Goal: Task Accomplishment & Management: Manage account settings

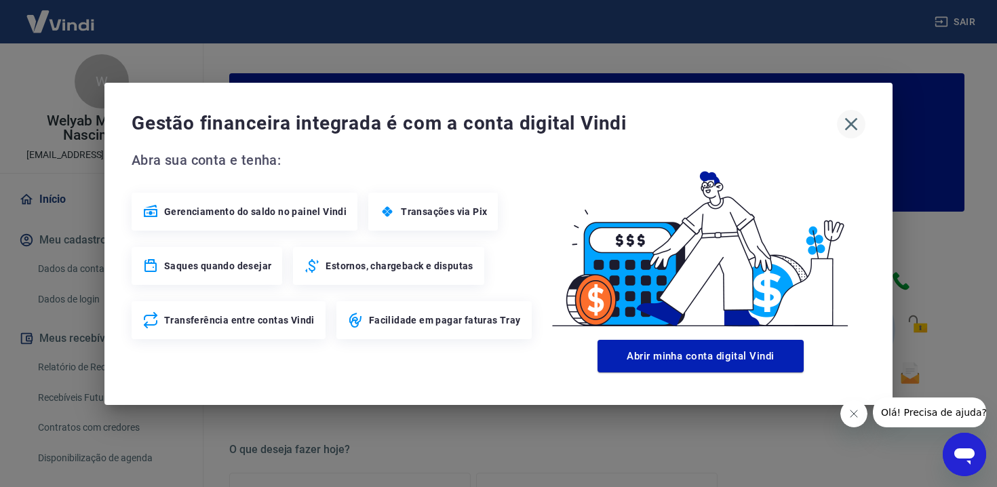
click at [858, 118] on icon "button" at bounding box center [851, 124] width 22 height 22
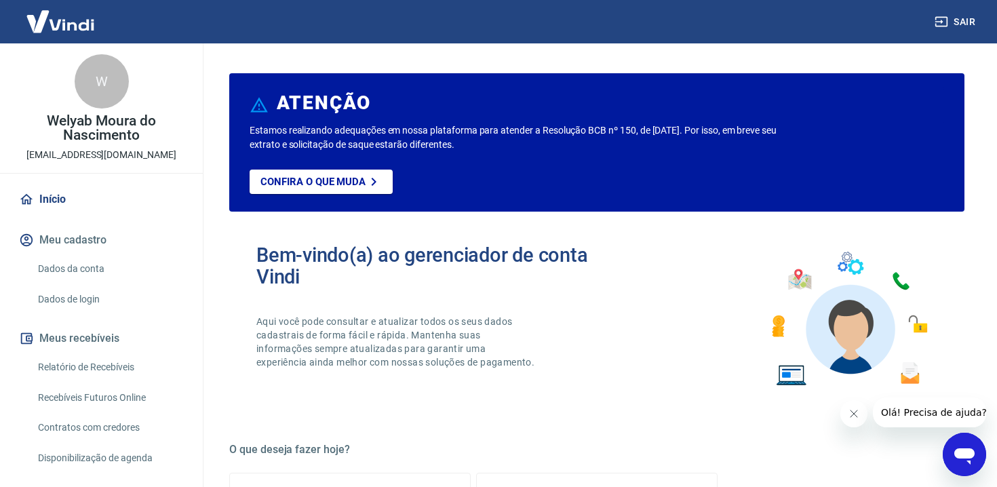
scroll to position [66, 0]
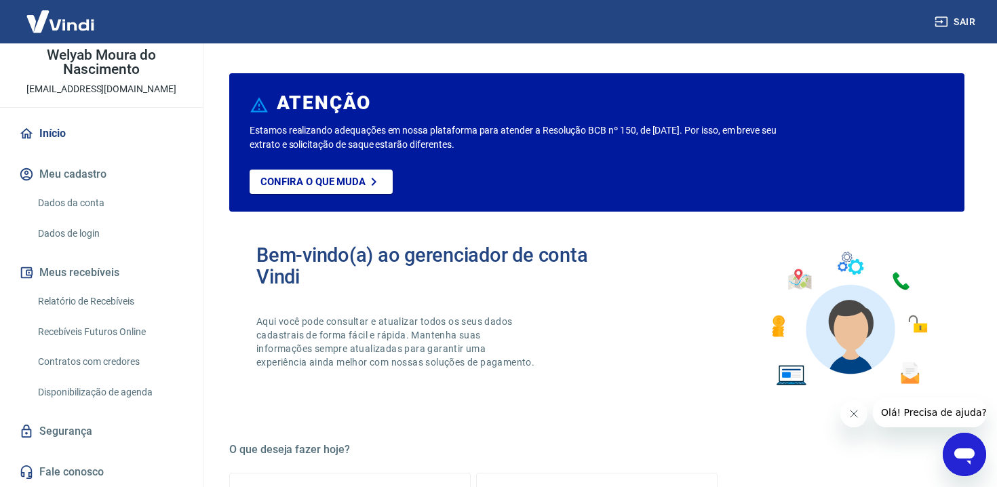
click at [123, 203] on link "Dados da conta" at bounding box center [110, 203] width 154 height 28
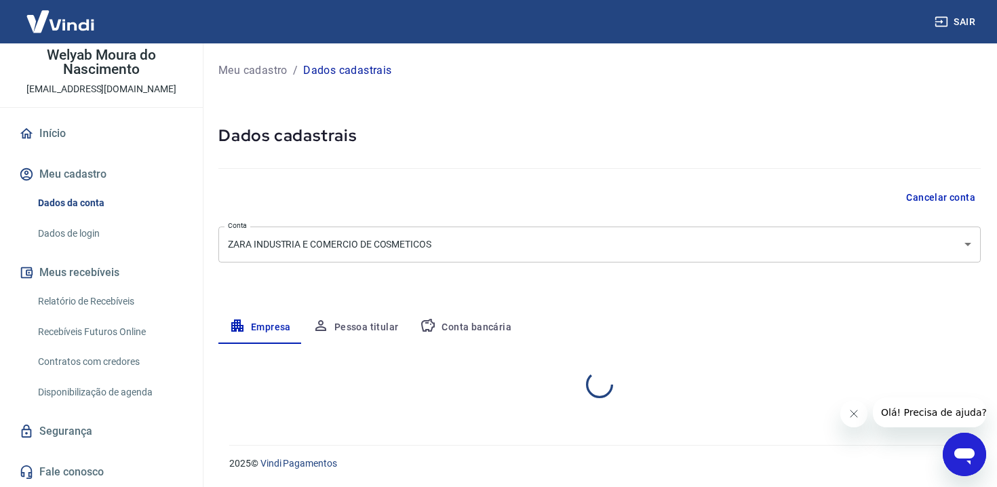
select select "GO"
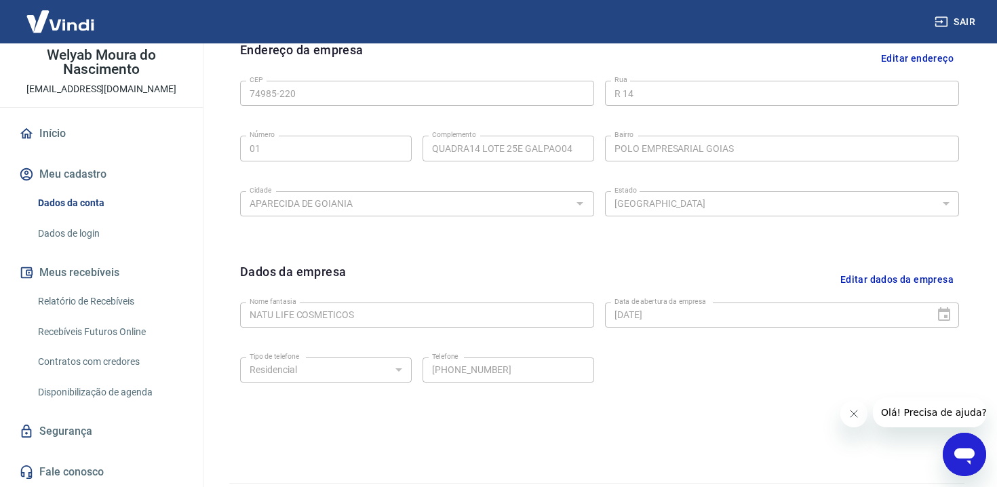
scroll to position [491, 0]
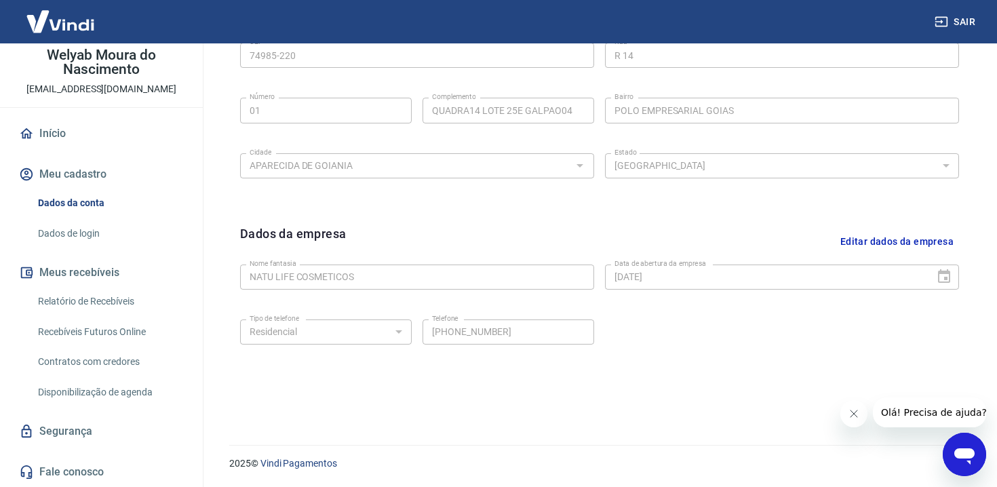
click at [113, 309] on link "Relatório de Recebíveis" at bounding box center [110, 301] width 154 height 28
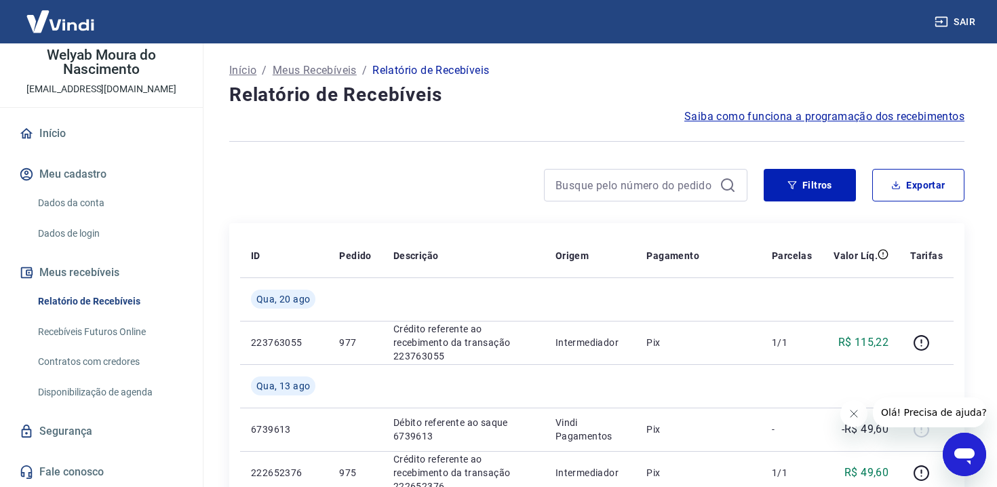
scroll to position [30, 0]
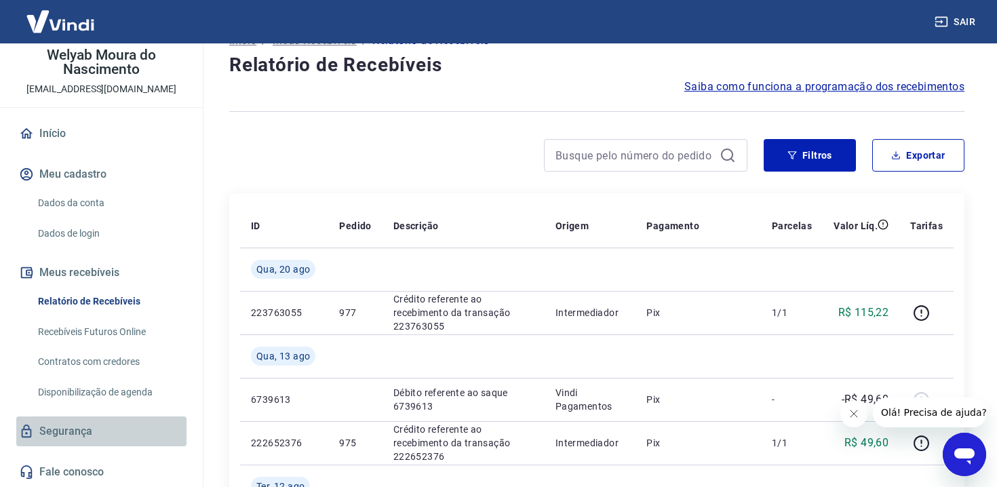
click at [49, 434] on link "Segurança" at bounding box center [101, 431] width 170 height 30
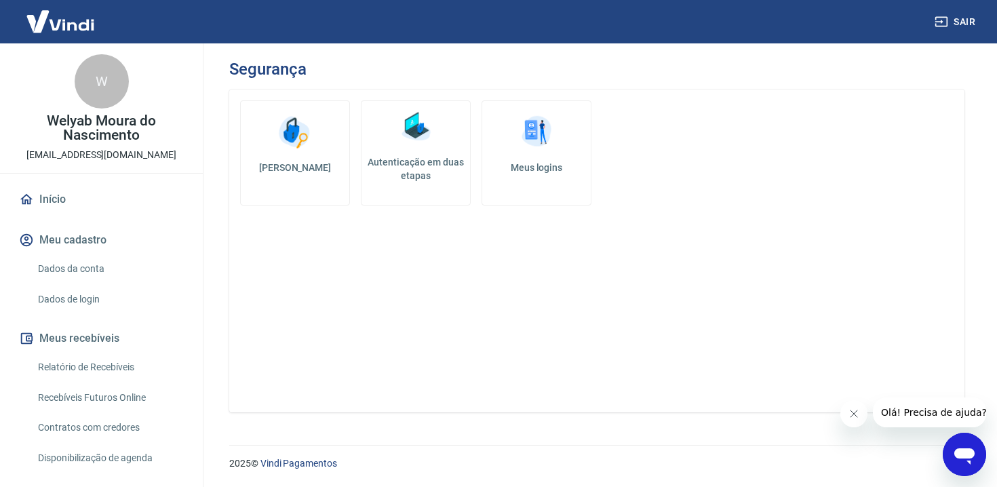
click at [101, 196] on link "Início" at bounding box center [101, 199] width 170 height 30
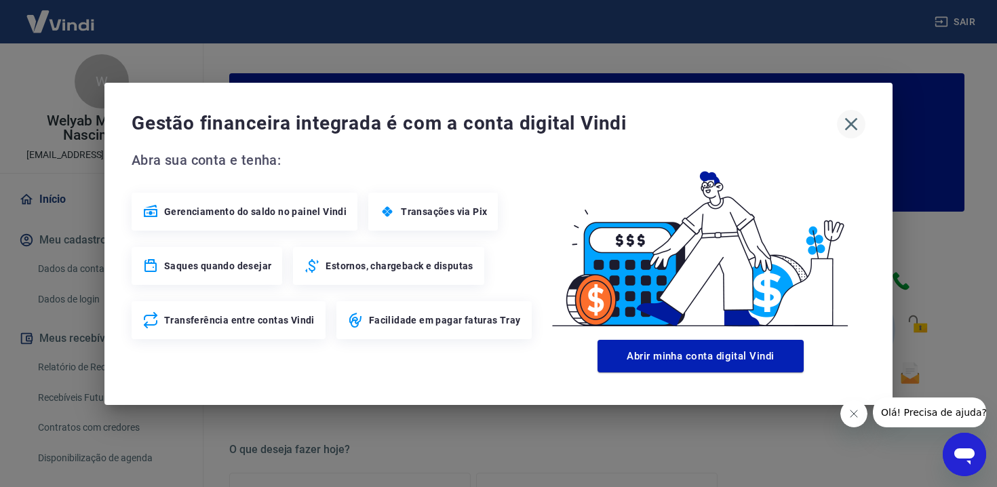
click at [840, 124] on icon "button" at bounding box center [851, 124] width 22 height 22
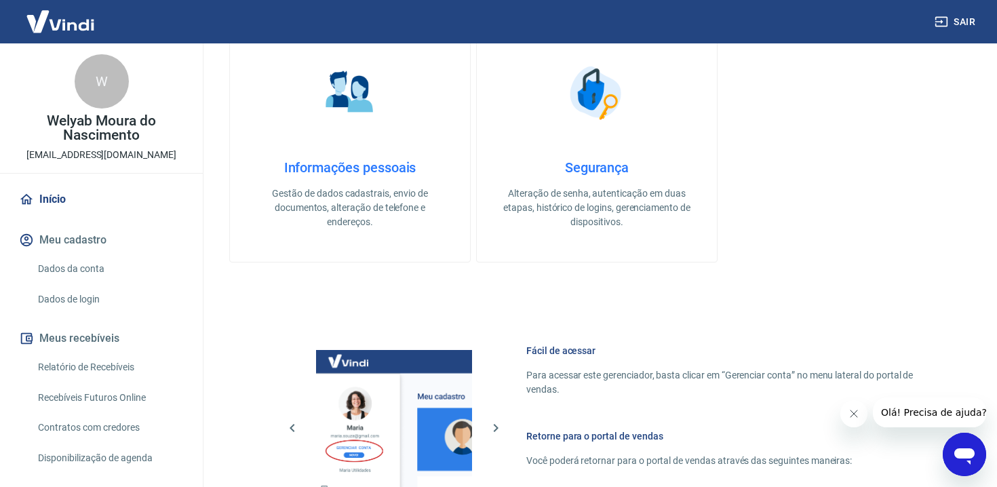
scroll to position [411, 0]
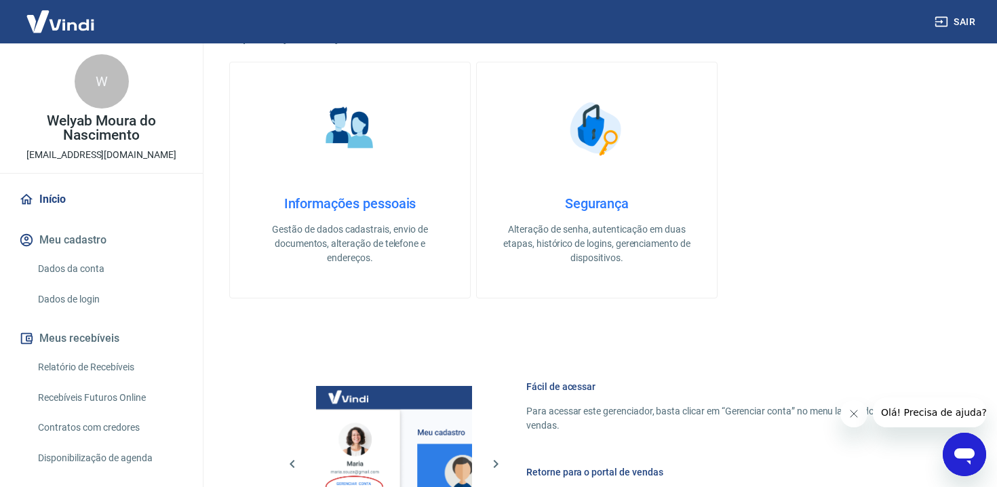
click at [384, 205] on h4 "Informações pessoais" at bounding box center [350, 203] width 197 height 16
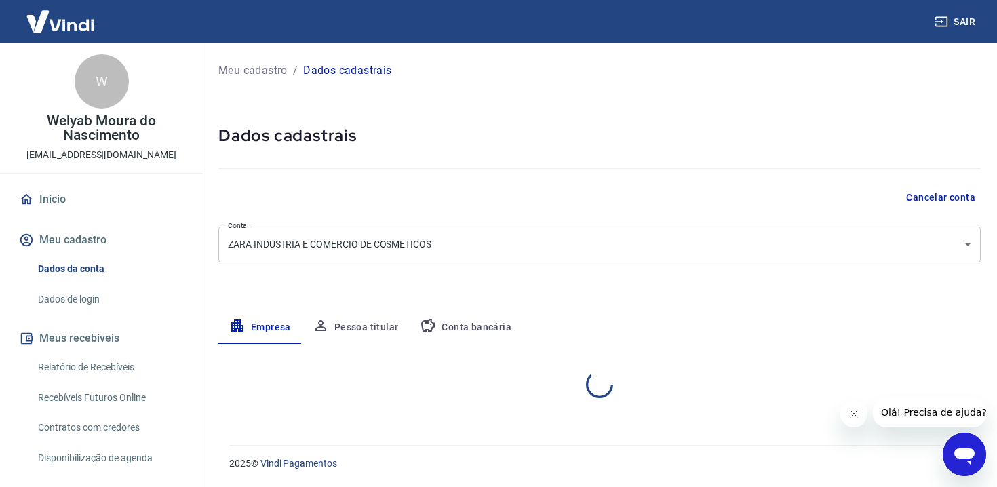
select select "GO"
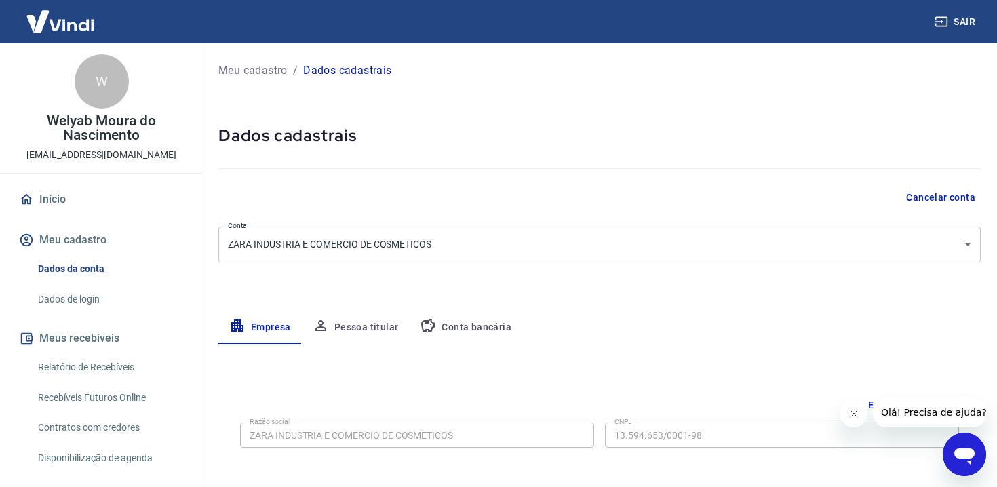
scroll to position [66, 0]
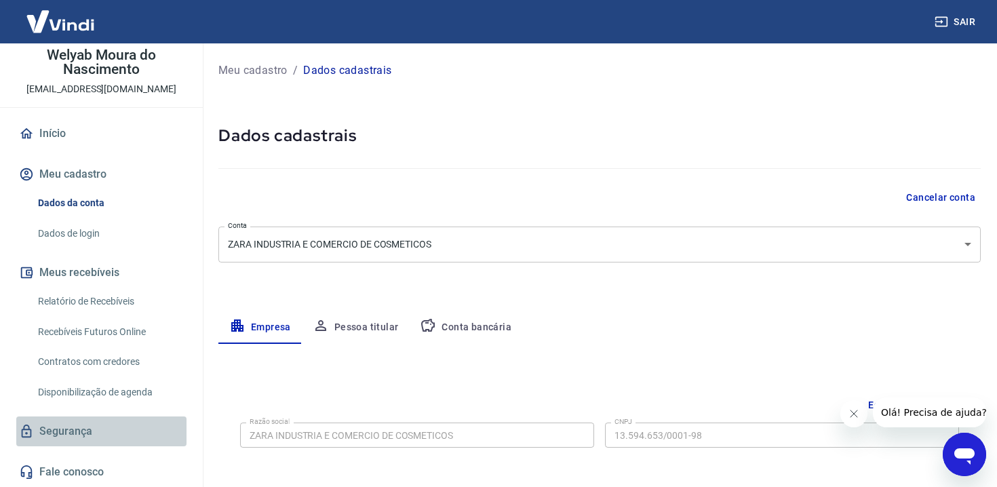
click at [86, 429] on link "Segurança" at bounding box center [101, 431] width 170 height 30
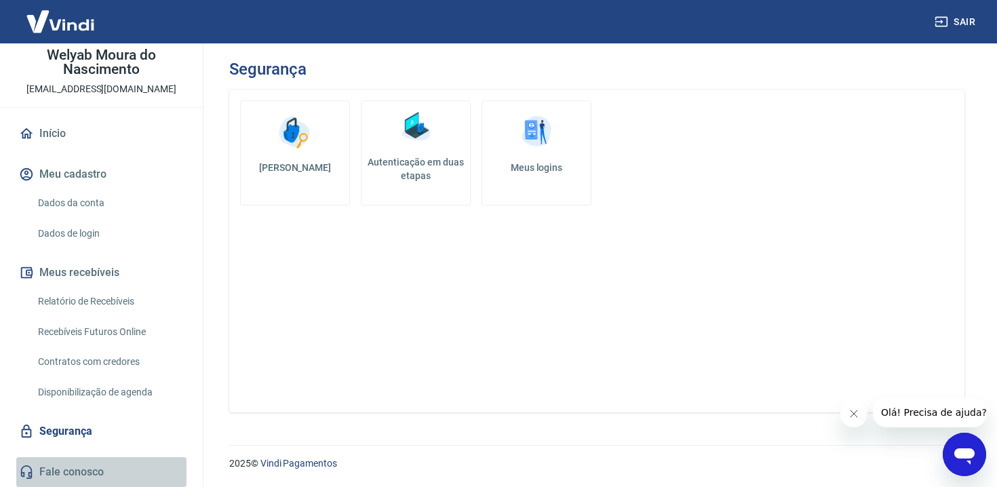
click at [103, 464] on link "Fale conosco" at bounding box center [101, 472] width 170 height 30
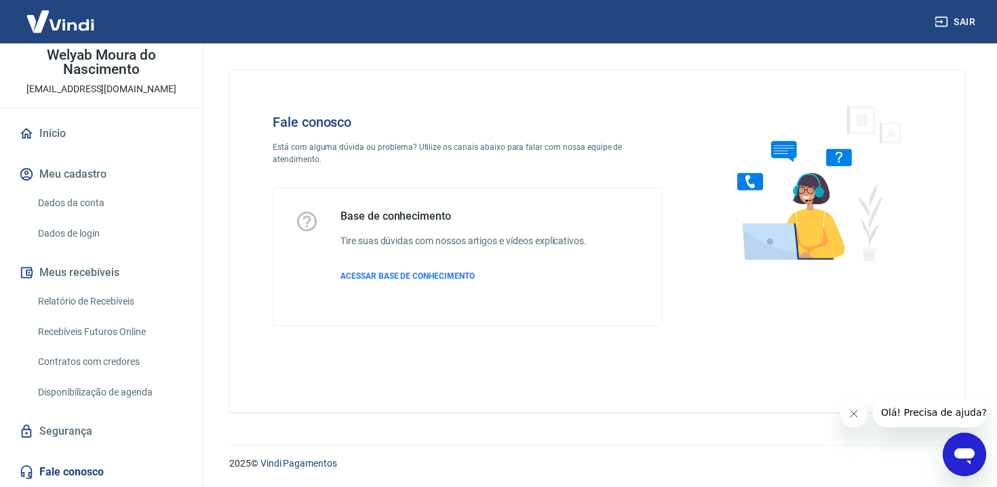
click at [102, 439] on link "Segurança" at bounding box center [101, 431] width 170 height 30
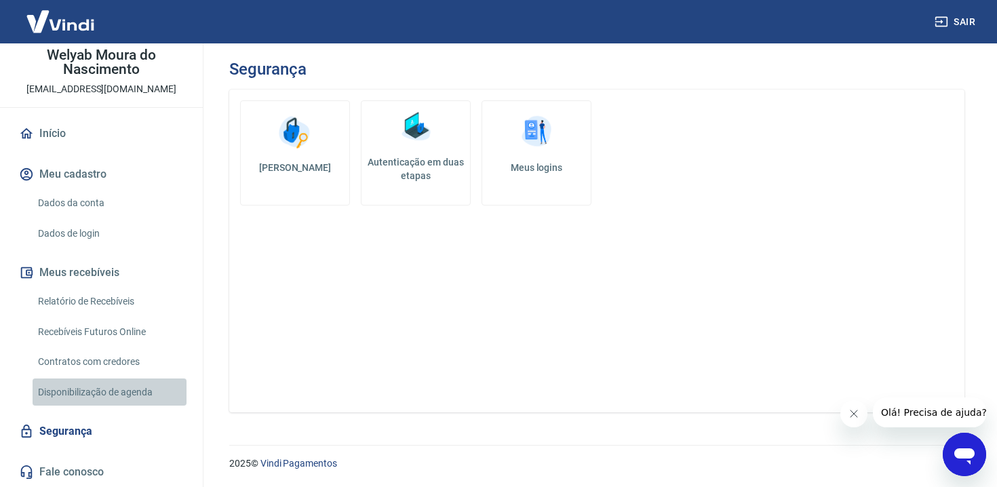
click at [107, 398] on link "Disponibilização de agenda" at bounding box center [110, 392] width 154 height 28
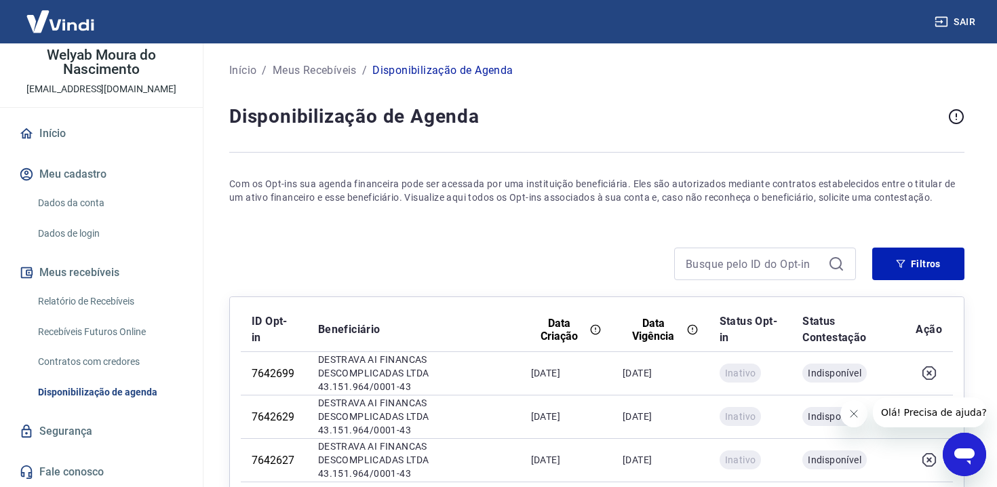
click at [114, 373] on link "Contratos com credores" at bounding box center [110, 362] width 154 height 28
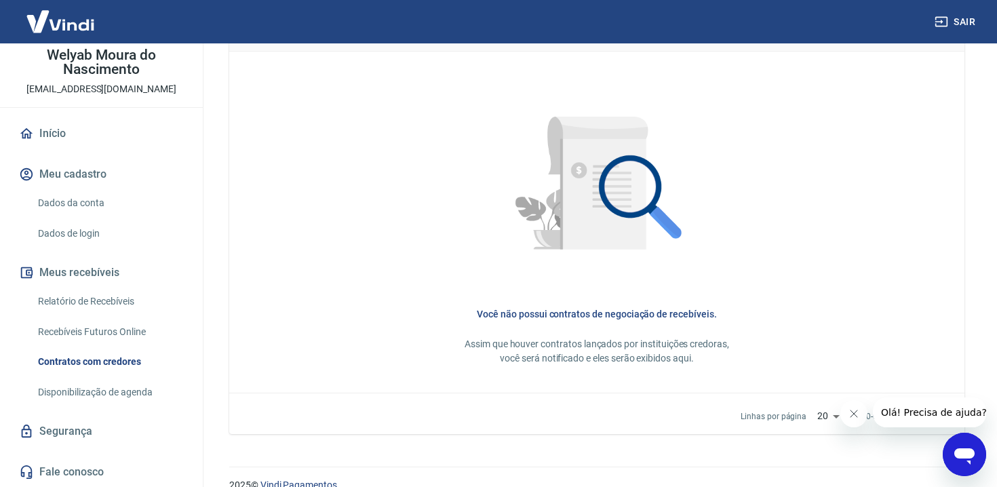
scroll to position [620, 0]
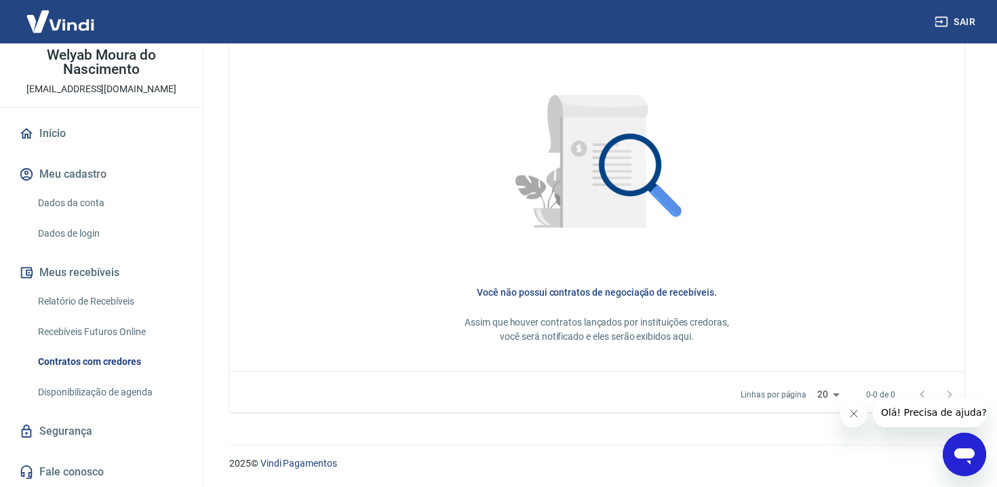
click at [146, 334] on link "Recebíveis Futuros Online" at bounding box center [110, 332] width 154 height 28
click at [104, 231] on link "Dados de login" at bounding box center [110, 234] width 154 height 28
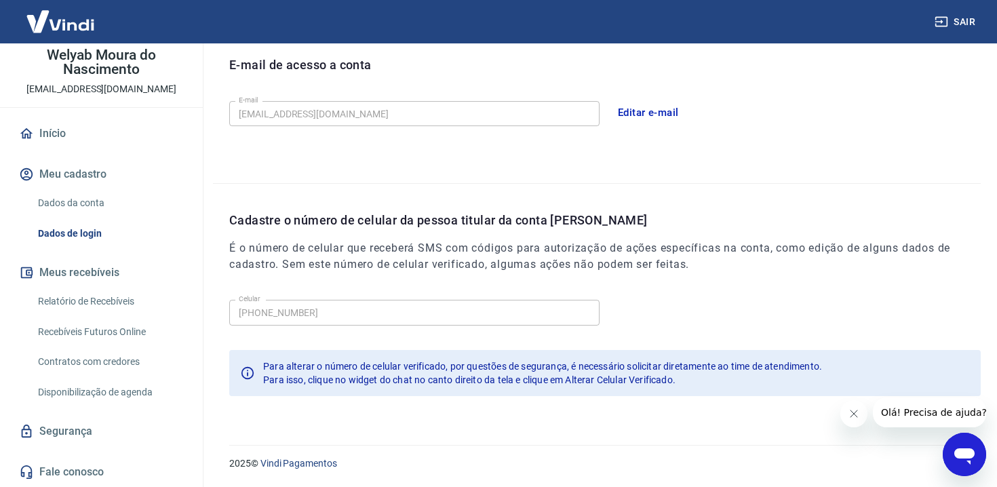
scroll to position [381, 0]
click at [130, 207] on link "Dados da conta" at bounding box center [110, 203] width 154 height 28
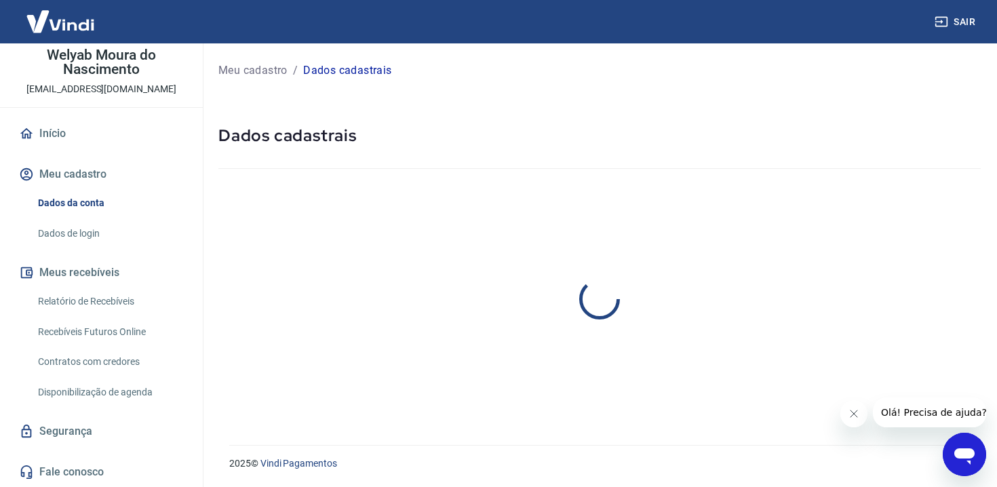
select select "GO"
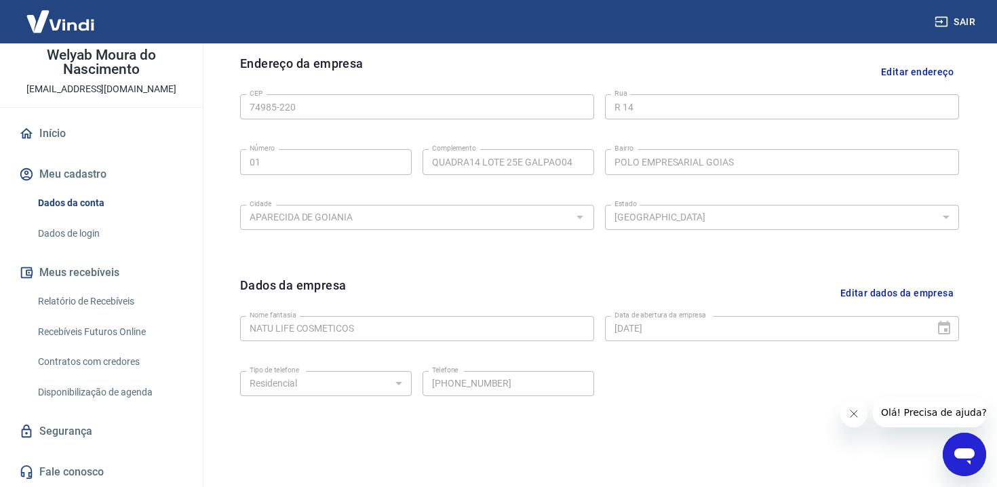
scroll to position [491, 0]
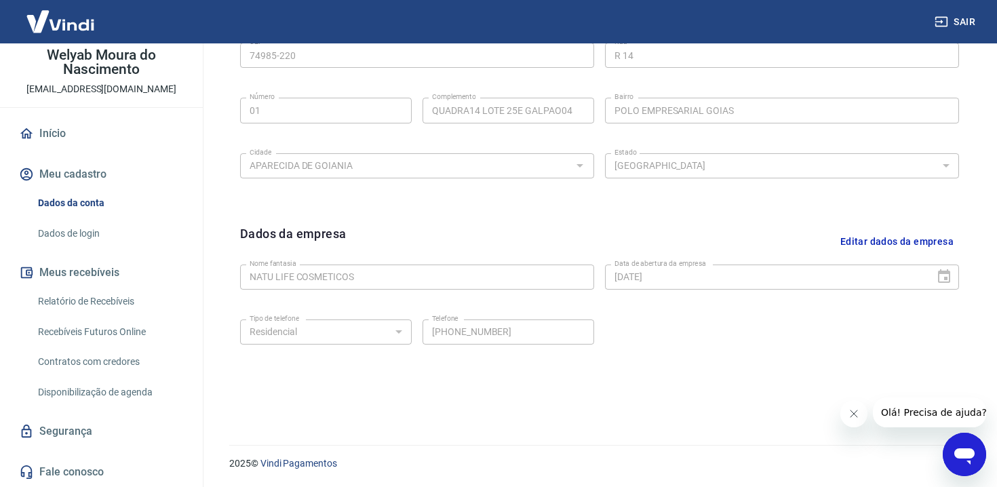
click at [125, 311] on link "Relatório de Recebíveis" at bounding box center [110, 301] width 154 height 28
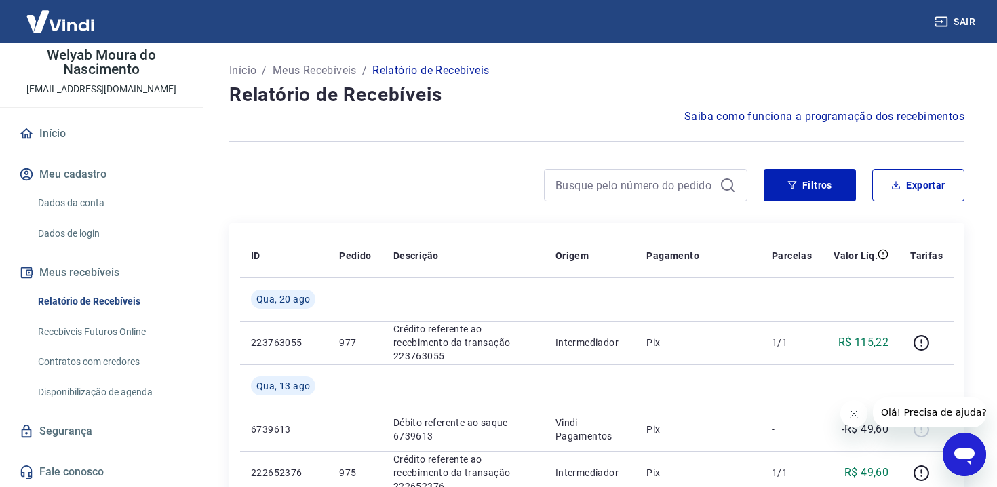
click at [124, 323] on link "Recebíveis Futuros Online" at bounding box center [110, 332] width 154 height 28
click at [106, 204] on link "Dados da conta" at bounding box center [110, 203] width 154 height 28
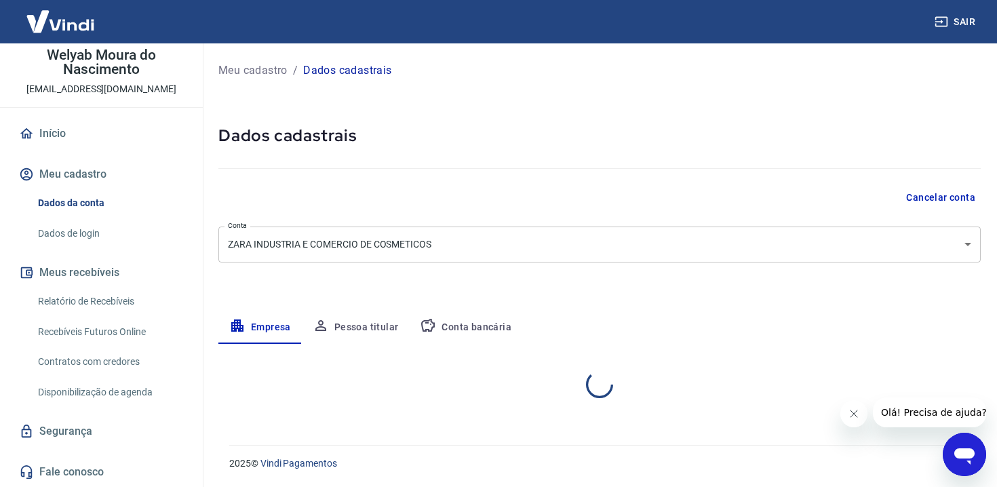
select select "GO"
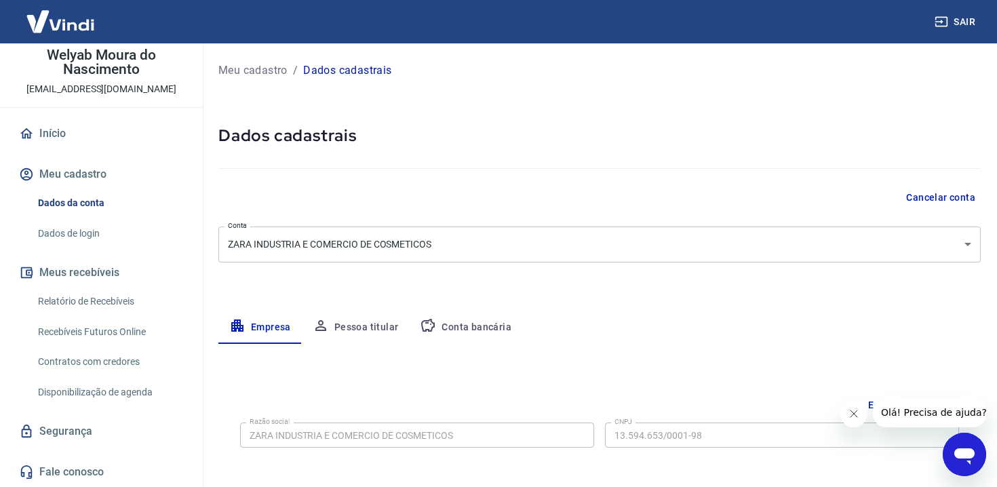
click at [377, 330] on button "Pessoa titular" at bounding box center [356, 327] width 108 height 33
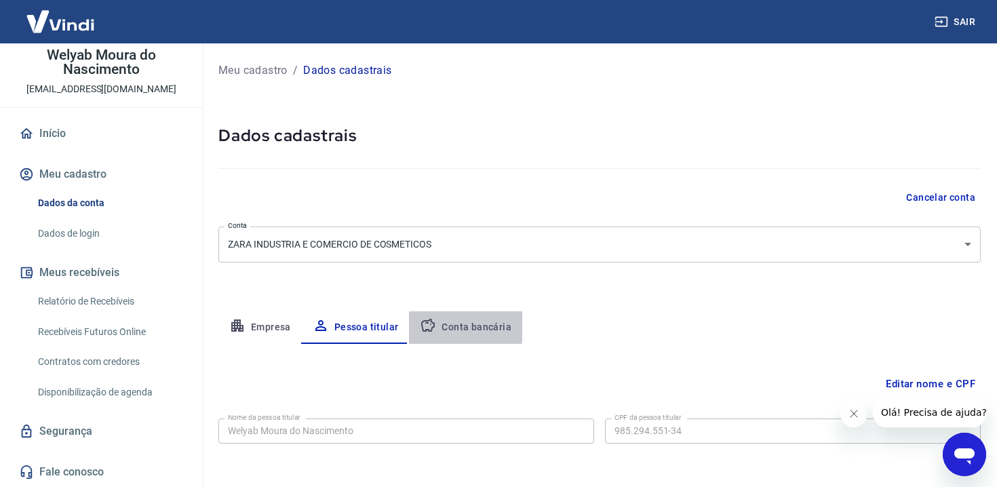
click at [447, 327] on button "Conta bancária" at bounding box center [465, 327] width 113 height 33
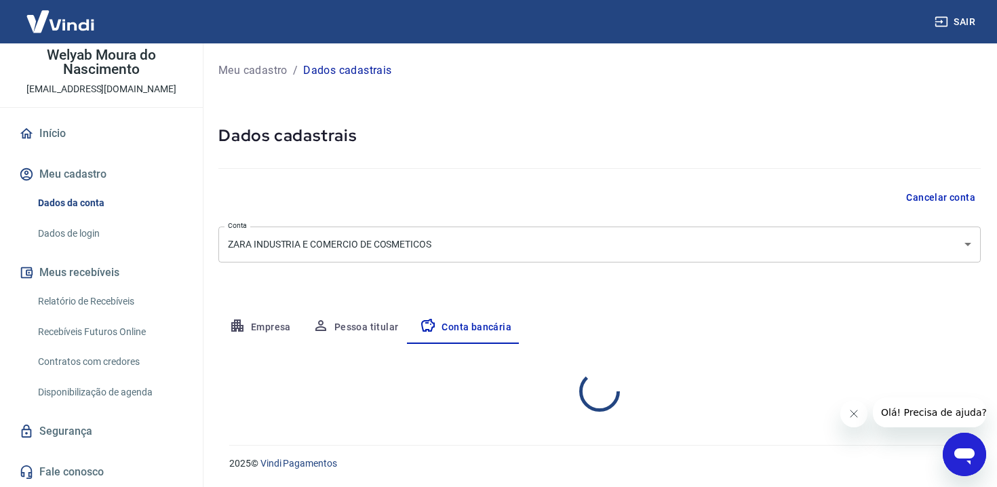
select select "1"
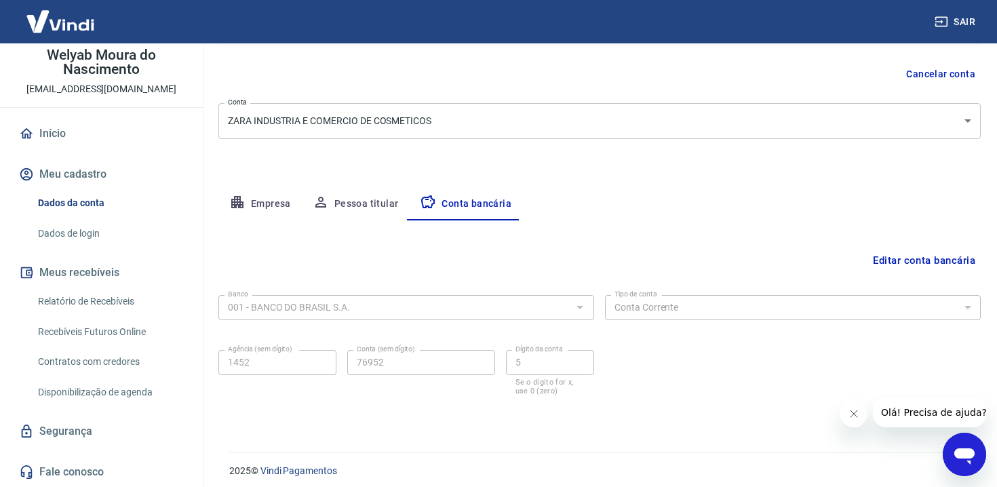
scroll to position [131, 0]
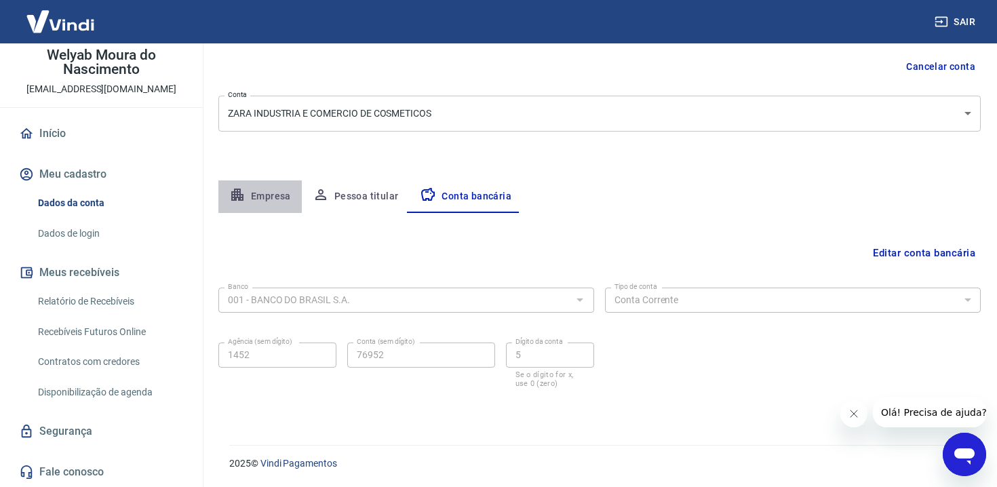
click at [281, 202] on button "Empresa" at bounding box center [259, 196] width 83 height 33
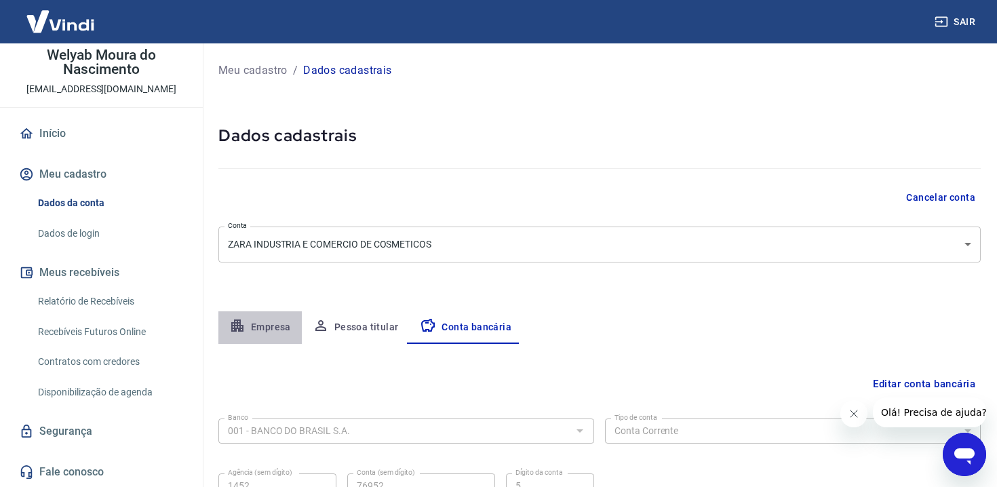
select select "GO"
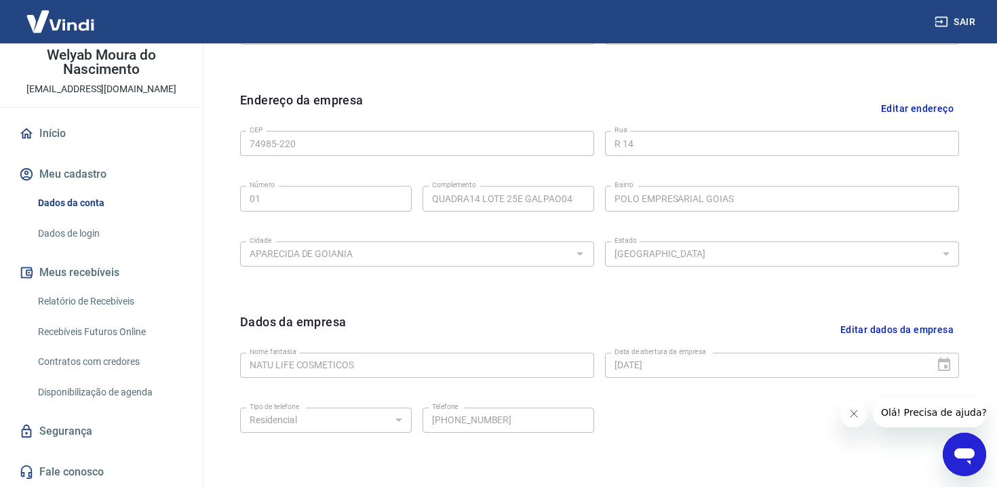
scroll to position [400, 0]
click at [105, 235] on link "Dados de login" at bounding box center [110, 234] width 154 height 28
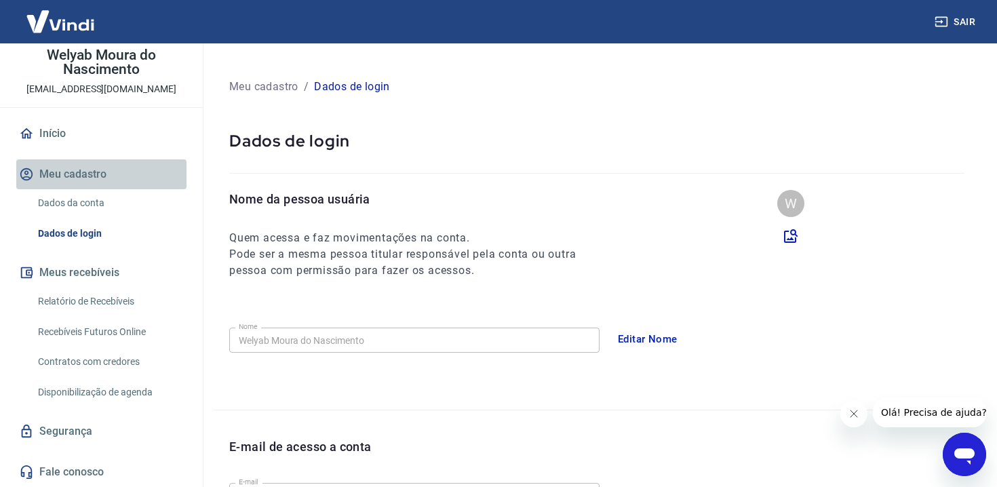
click at [100, 178] on button "Meu cadastro" at bounding box center [101, 174] width 170 height 30
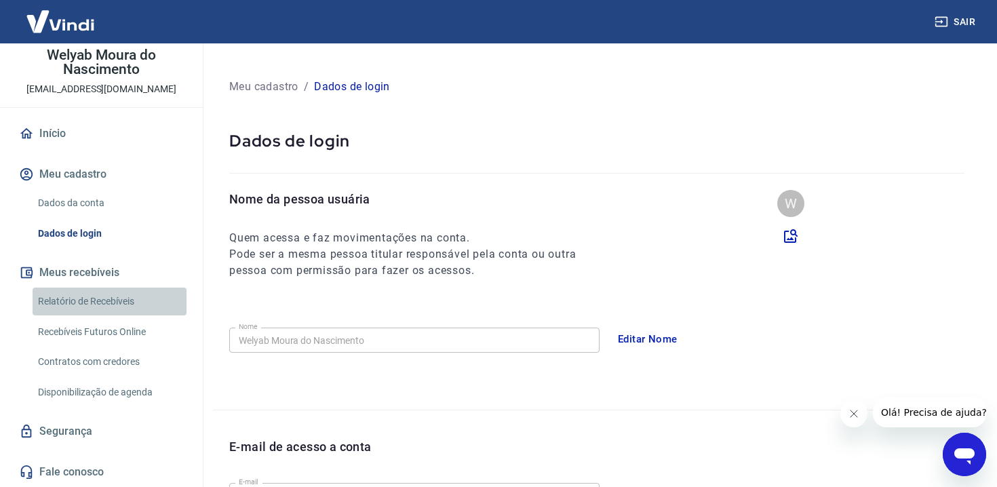
click at [98, 298] on link "Relatório de Recebíveis" at bounding box center [110, 301] width 154 height 28
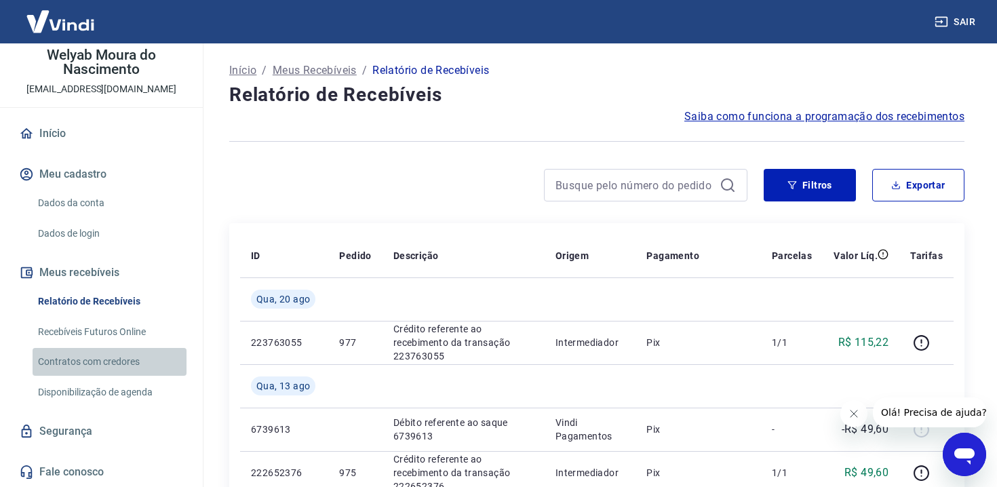
click at [126, 349] on link "Contratos com credores" at bounding box center [110, 362] width 154 height 28
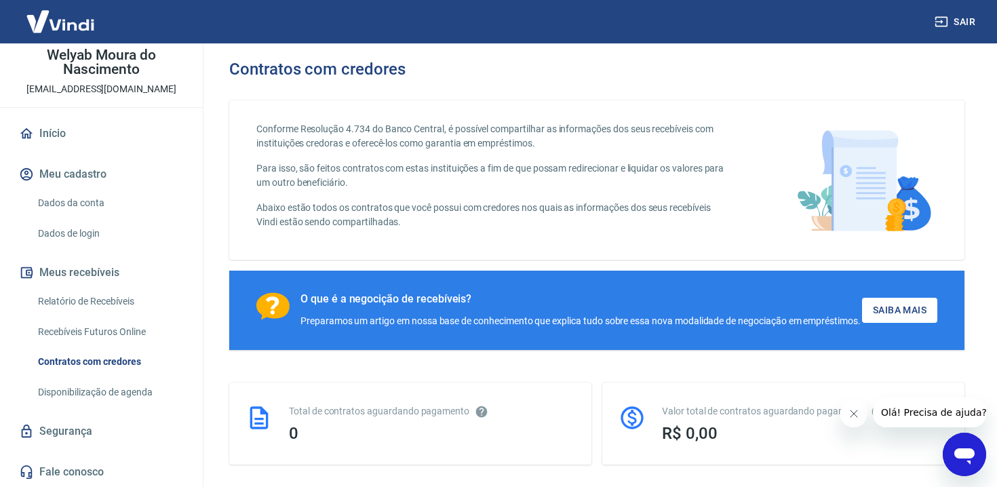
click at [155, 321] on link "Recebíveis Futuros Online" at bounding box center [110, 332] width 154 height 28
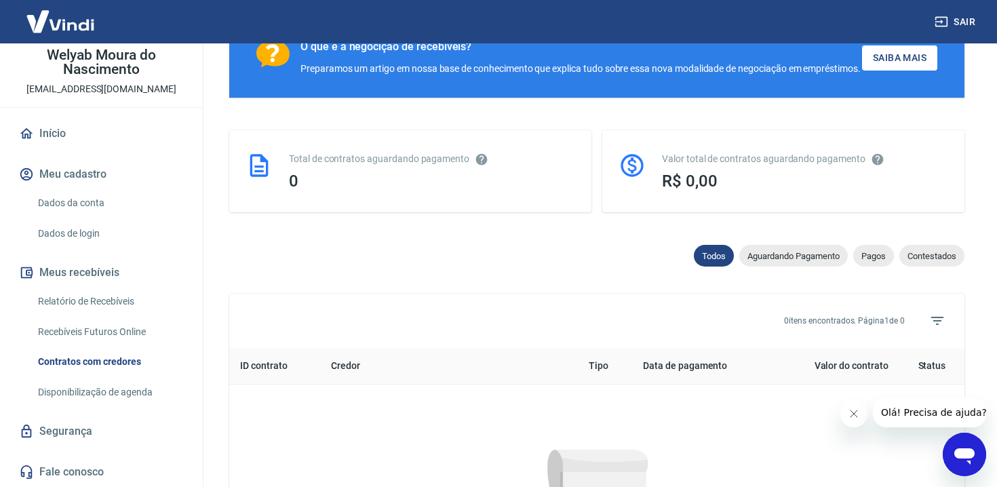
scroll to position [348, 0]
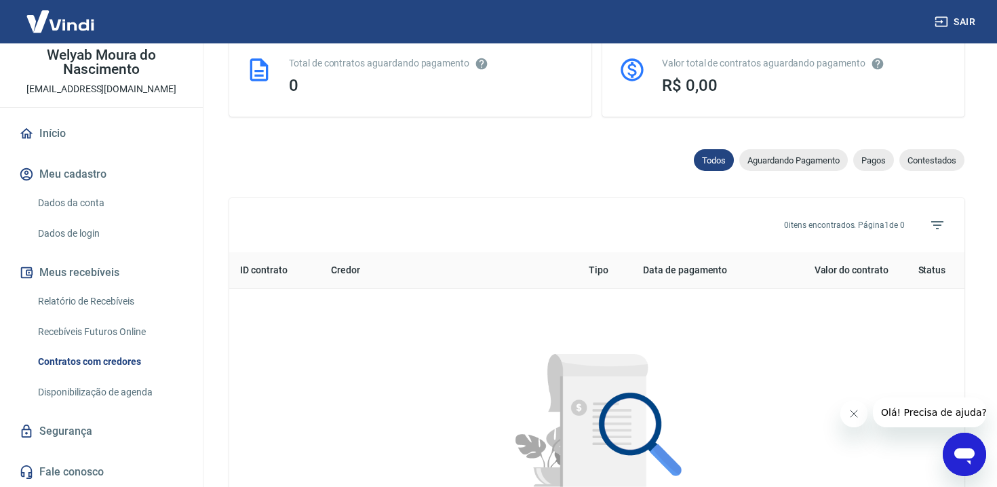
click at [129, 366] on link "Contratos com credores" at bounding box center [110, 362] width 154 height 28
click at [130, 340] on link "Recebíveis Futuros Online" at bounding box center [110, 332] width 154 height 28
click at [155, 335] on link "Recebíveis Futuros Online" at bounding box center [110, 332] width 154 height 28
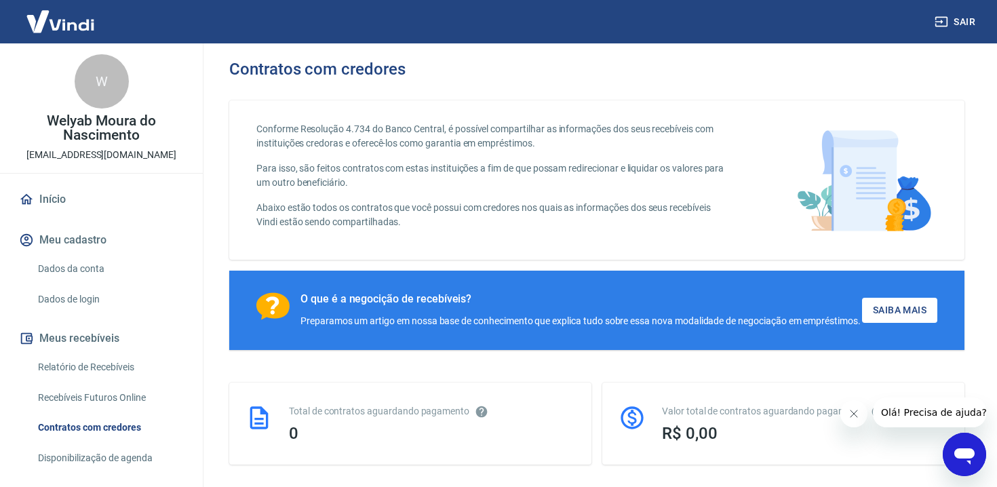
click at [106, 205] on link "Início" at bounding box center [101, 199] width 170 height 30
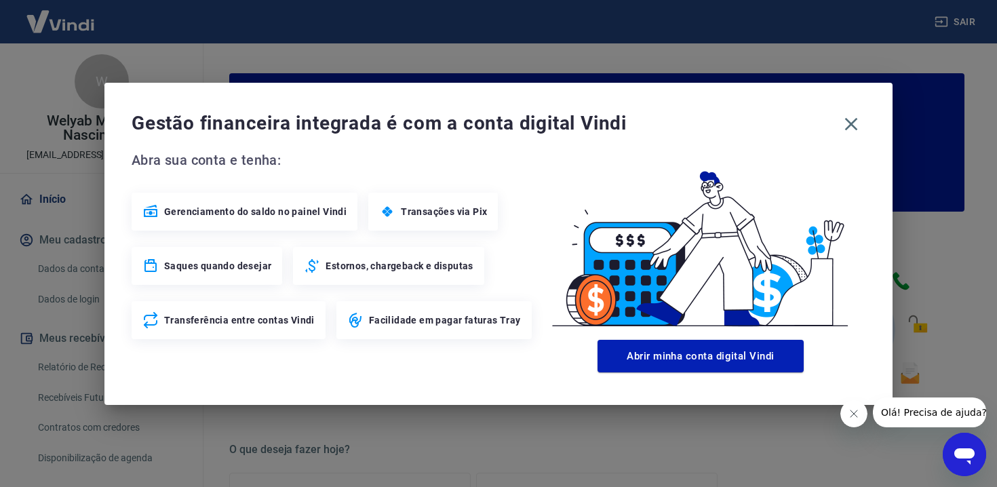
click at [264, 216] on span "Gerenciamento do saldo no painel Vindi" at bounding box center [255, 212] width 182 height 14
click at [340, 193] on div "Gerenciamento do saldo no painel Vindi" at bounding box center [245, 212] width 226 height 38
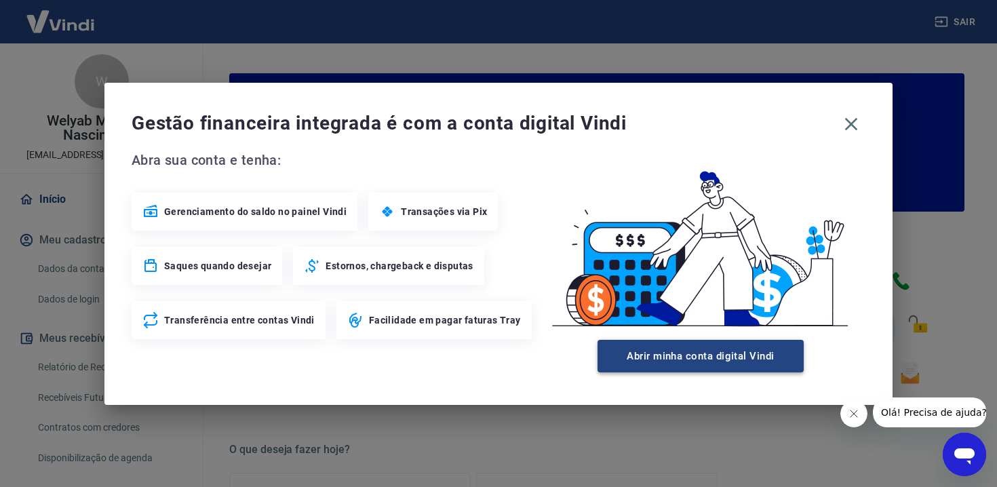
click at [700, 362] on button "Abrir minha conta digital Vindi" at bounding box center [700, 356] width 206 height 33
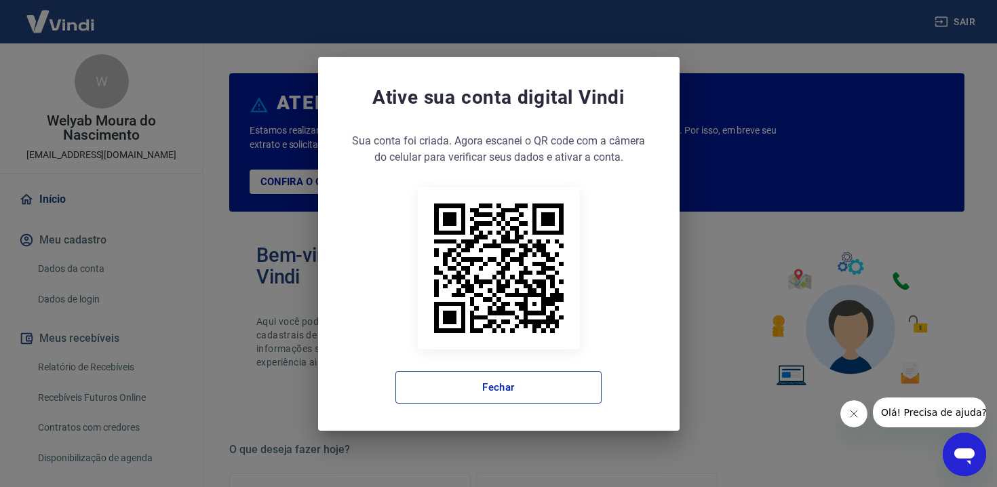
click at [574, 386] on button "Fechar" at bounding box center [498, 387] width 206 height 33
click at [459, 392] on button "Fechar" at bounding box center [498, 387] width 206 height 33
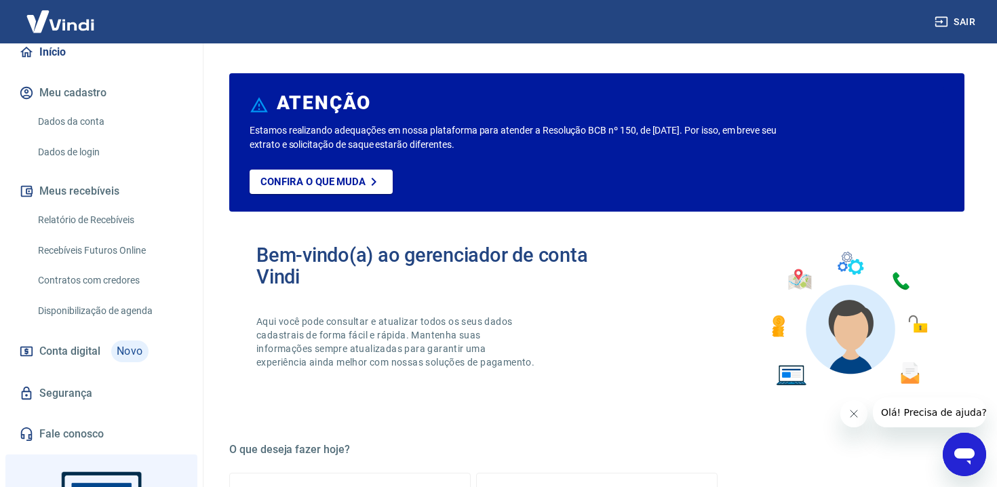
scroll to position [278, 0]
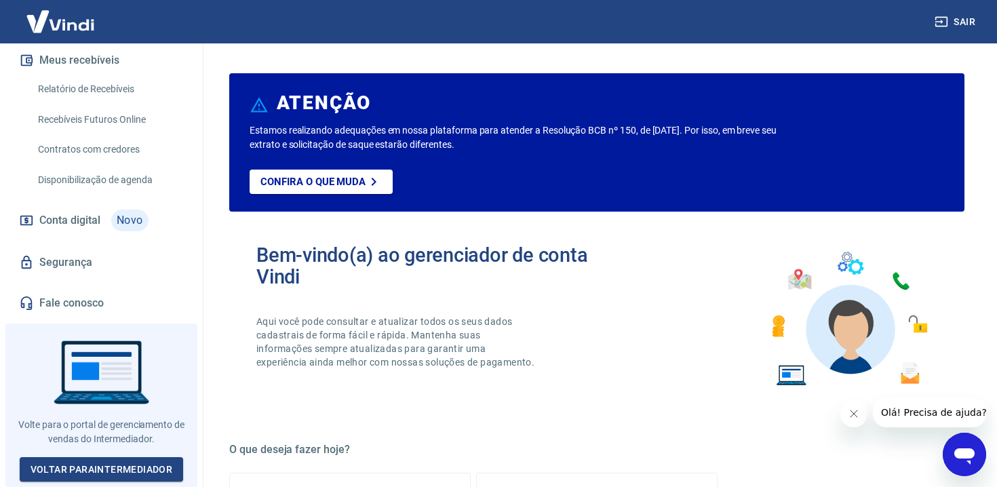
click at [115, 226] on span "Novo" at bounding box center [129, 221] width 37 height 22
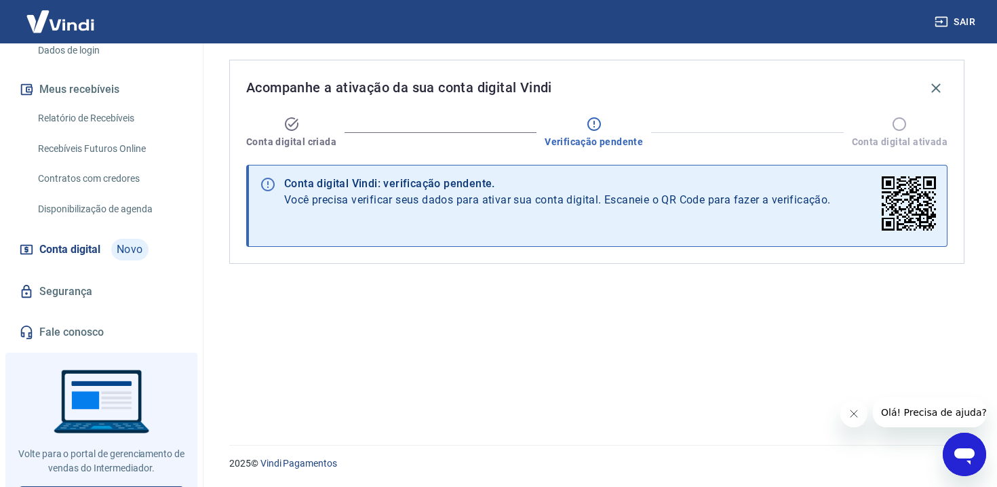
scroll to position [237, 0]
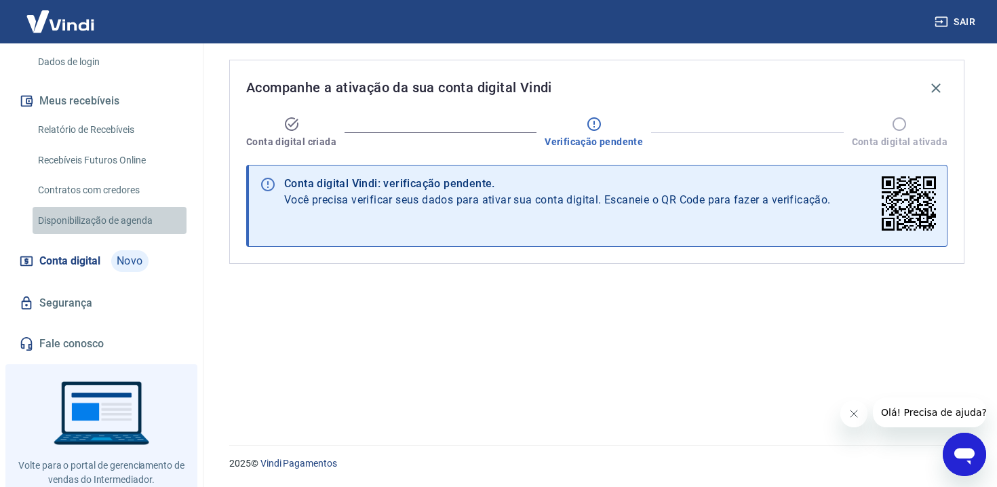
click at [91, 225] on link "Disponibilização de agenda" at bounding box center [110, 221] width 154 height 28
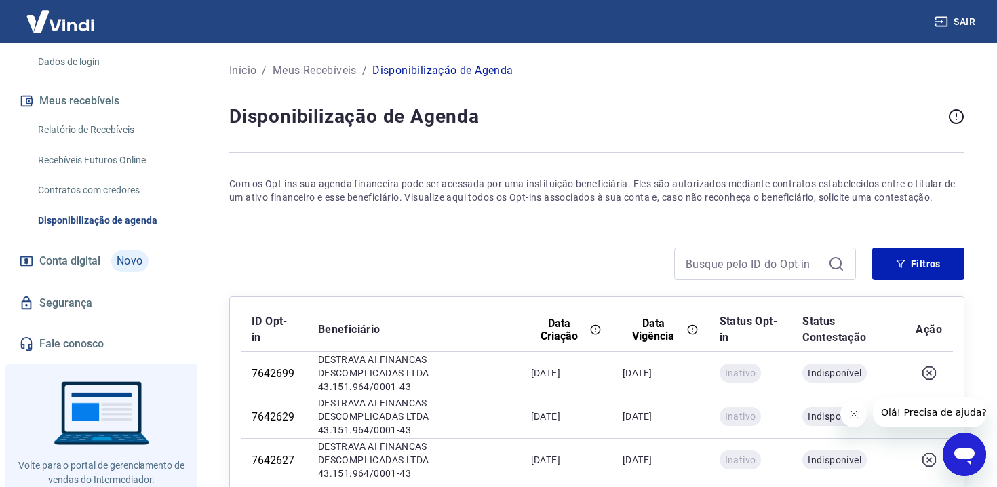
click at [97, 197] on link "Contratos com credores" at bounding box center [110, 190] width 154 height 28
click at [106, 166] on link "Recebíveis Futuros Online" at bounding box center [110, 160] width 154 height 28
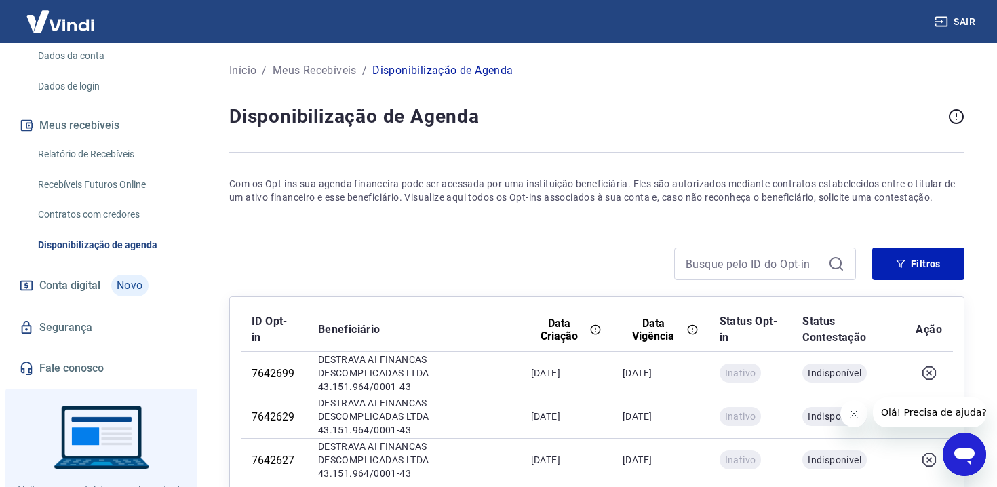
scroll to position [209, 0]
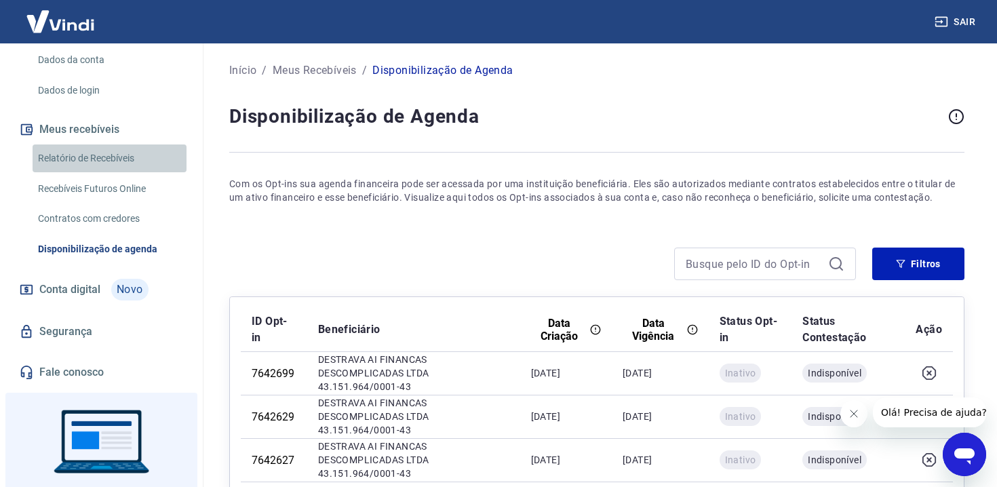
click at [127, 171] on link "Relatório de Recebíveis" at bounding box center [110, 158] width 154 height 28
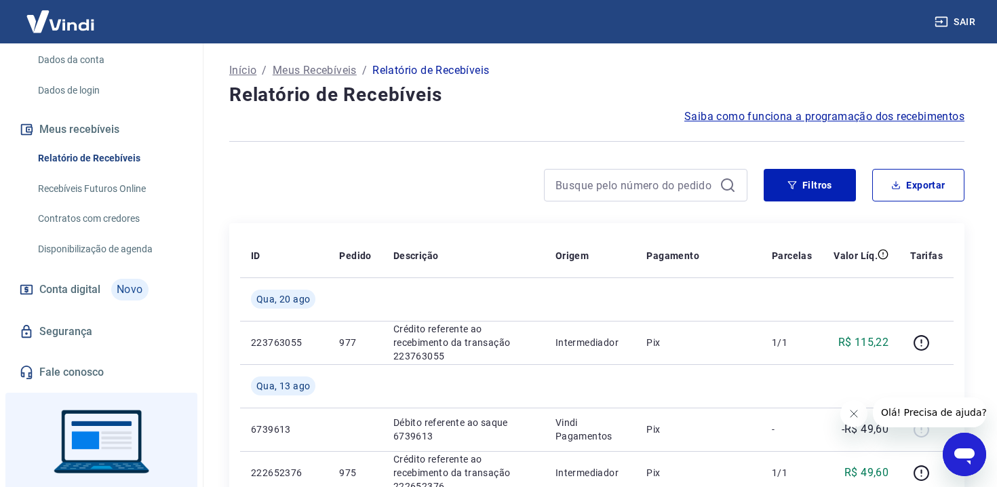
scroll to position [129, 0]
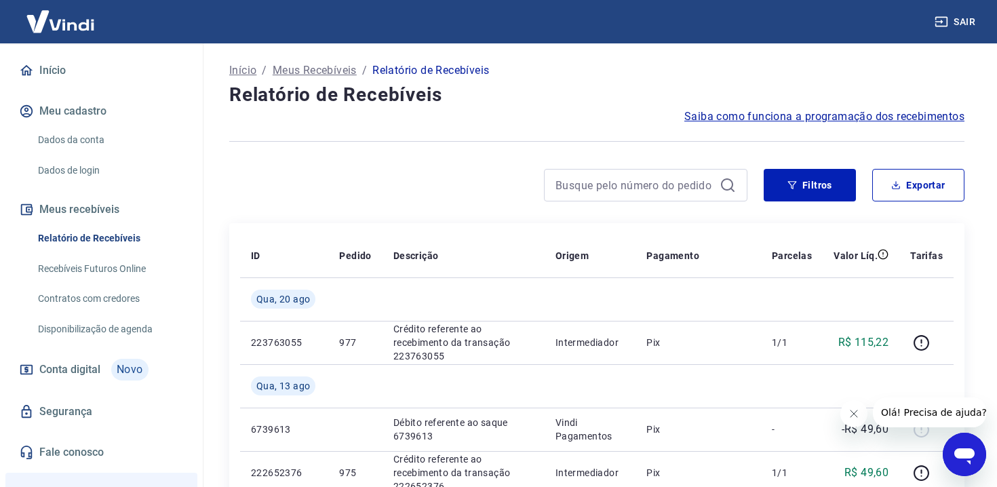
click at [117, 180] on link "Dados de login" at bounding box center [110, 171] width 154 height 28
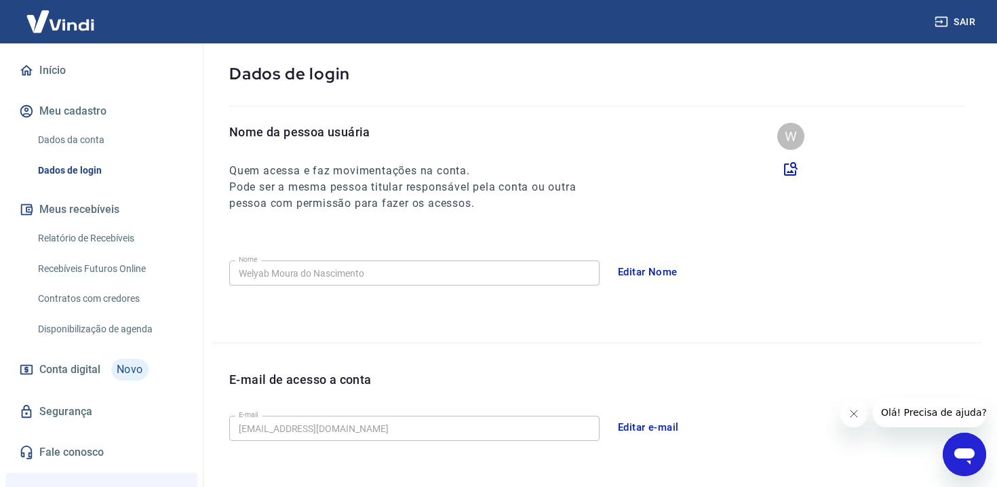
scroll to position [20, 0]
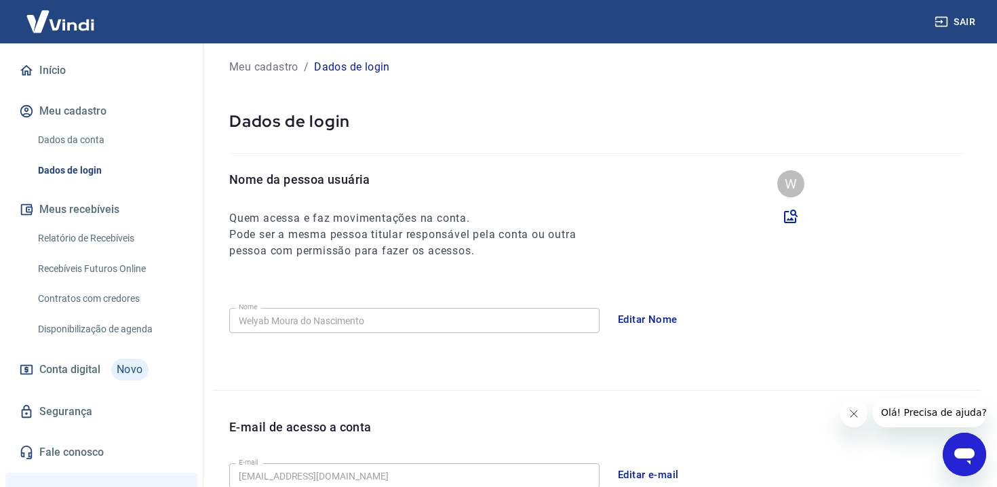
click at [146, 141] on link "Dados da conta" at bounding box center [110, 140] width 154 height 28
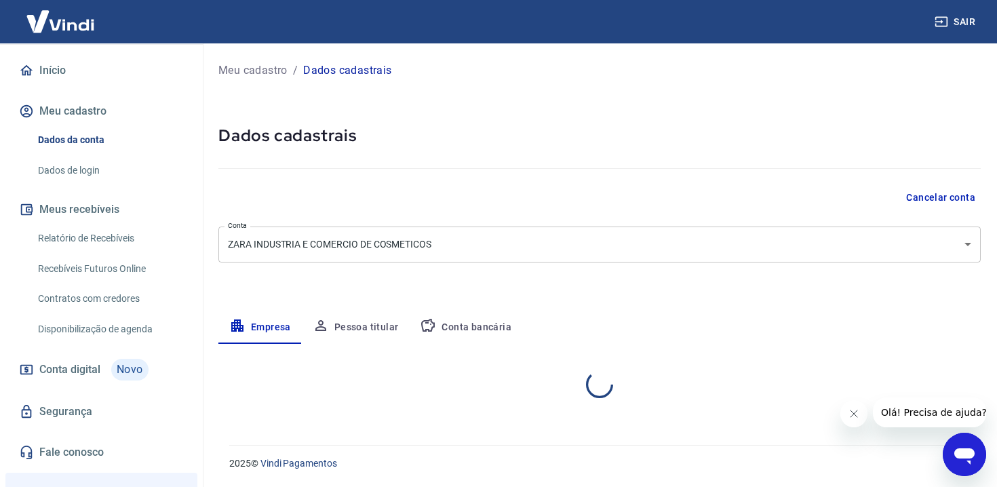
select select "GO"
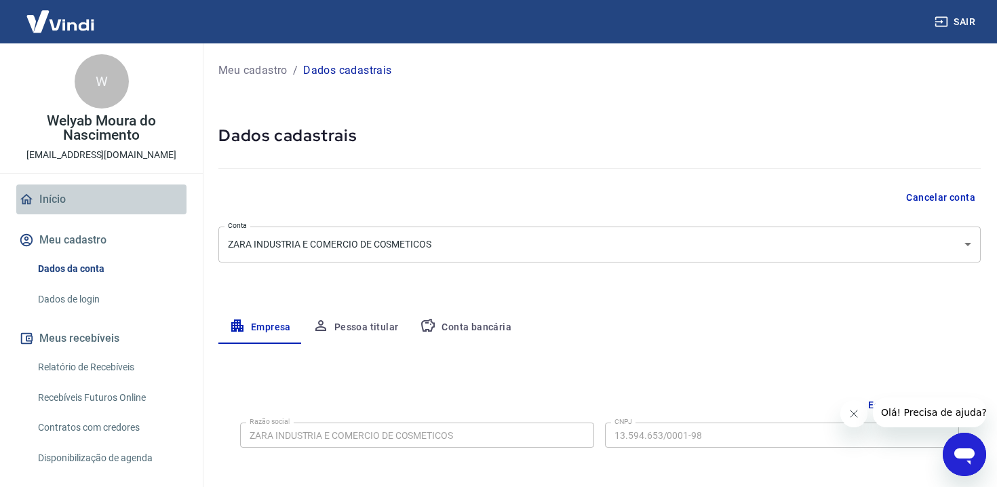
click at [94, 203] on link "Início" at bounding box center [101, 199] width 170 height 30
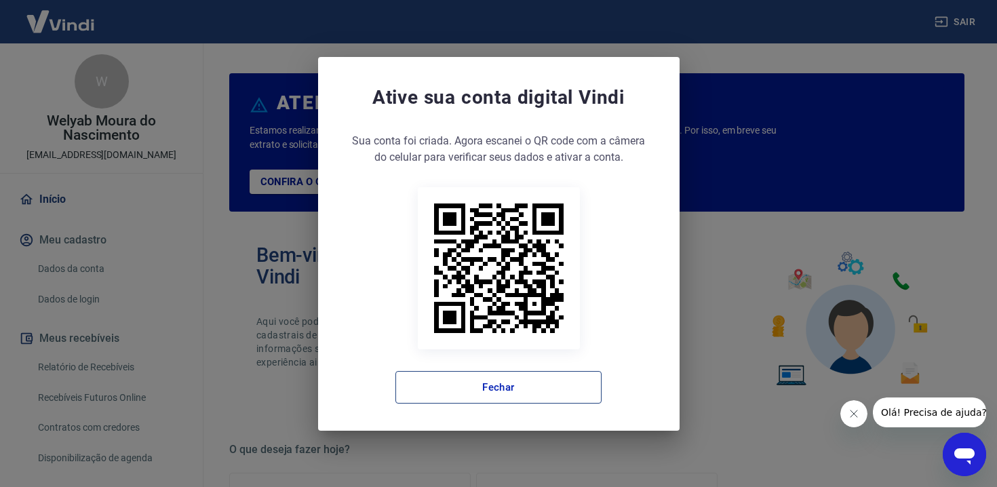
click at [490, 386] on button "Fechar" at bounding box center [498, 387] width 206 height 33
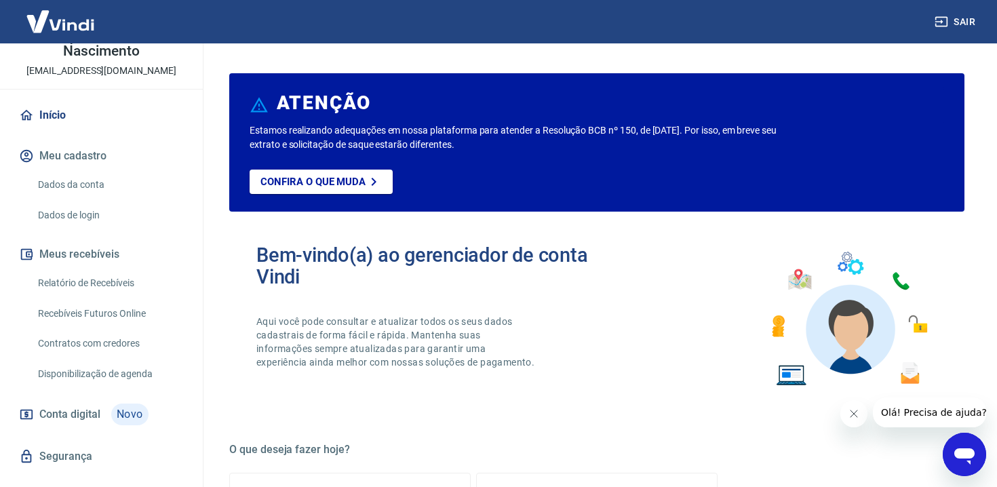
scroll to position [278, 0]
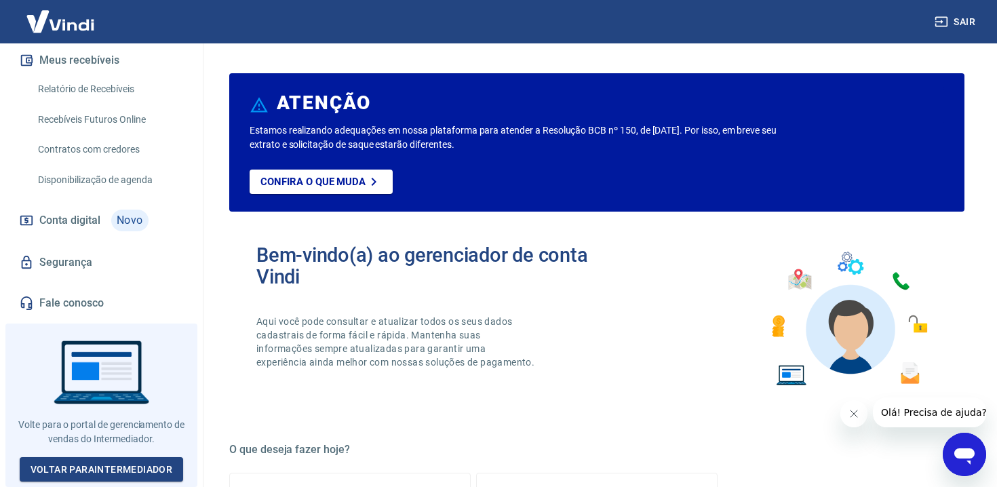
click at [90, 311] on link "Fale conosco" at bounding box center [101, 303] width 170 height 30
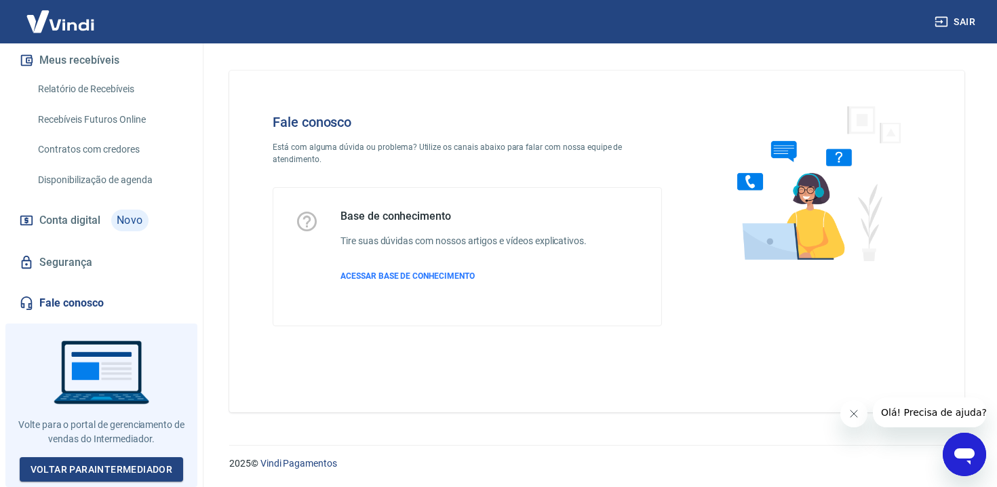
click at [99, 268] on link "Segurança" at bounding box center [101, 262] width 170 height 30
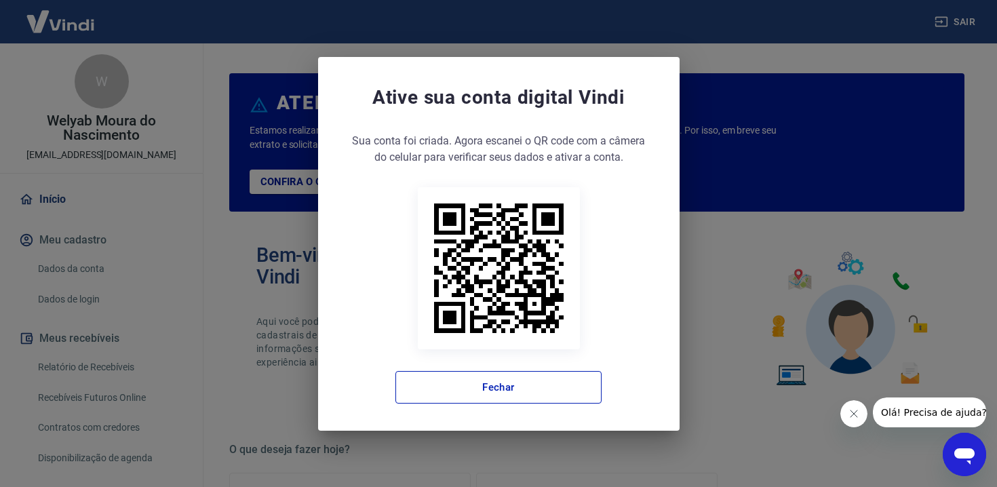
click at [506, 362] on div "Sua conta foi criada. Agora clique no botão abaixo para verificar seus dados e …" at bounding box center [498, 268] width 307 height 271
click at [514, 379] on button "Fechar" at bounding box center [498, 387] width 206 height 33
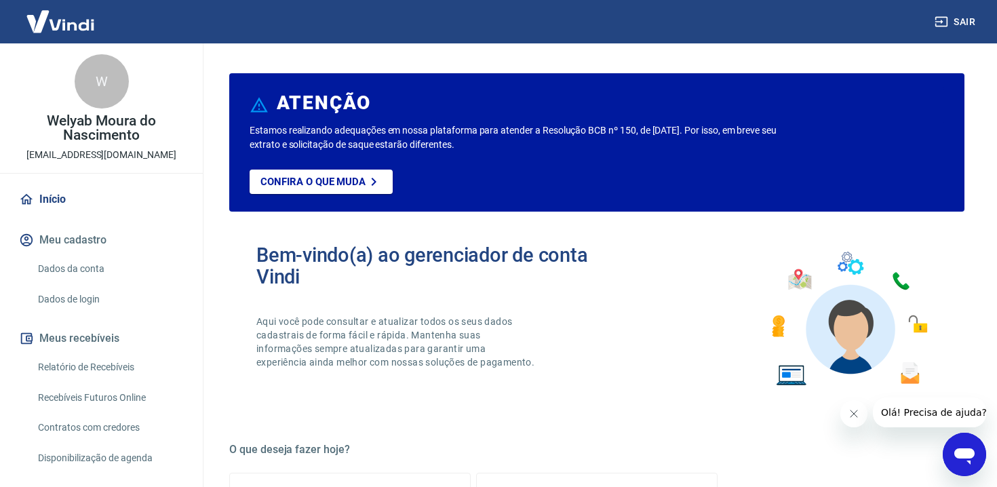
click at [954, 445] on icon "Abrir janela de mensagens" at bounding box center [964, 454] width 24 height 24
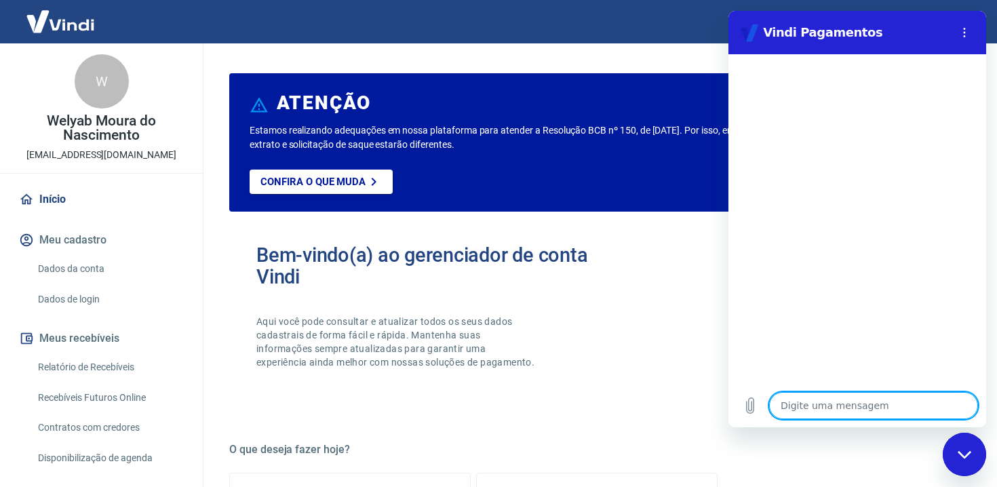
type textarea "O"
type textarea "x"
type textarea "OL"
type textarea "x"
type textarea "OL'"
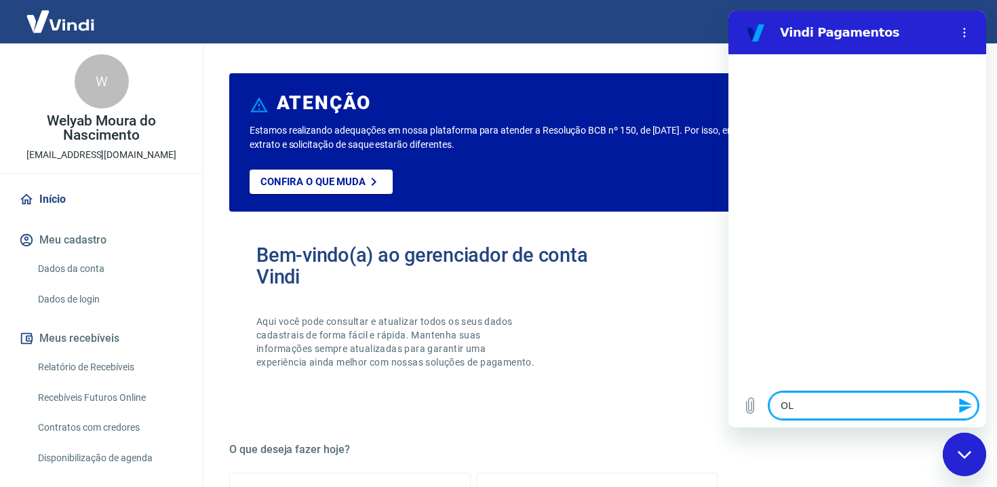
type textarea "x"
type textarea "OL"
type textarea "x"
type textarea "O"
type textarea "x"
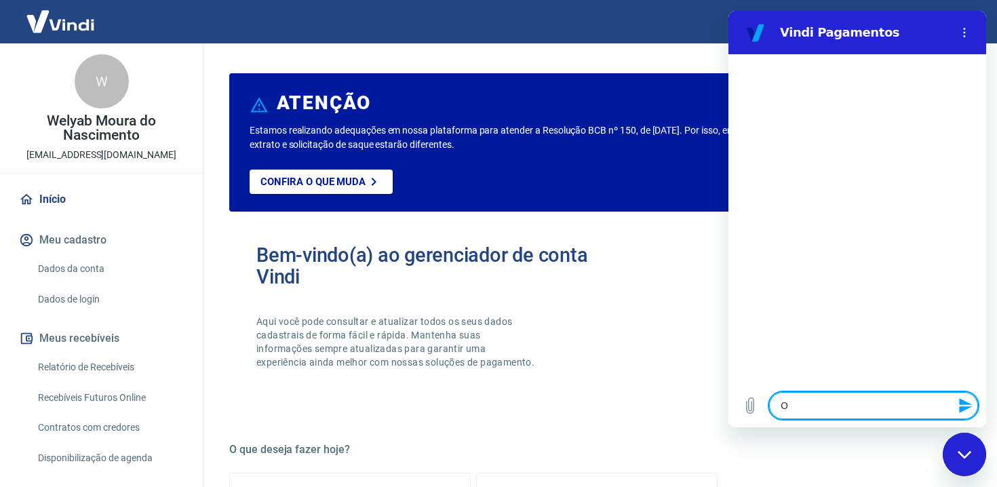
type textarea "Ol"
type textarea "x"
type textarea "Ol'"
type textarea "x"
type textarea "Olá"
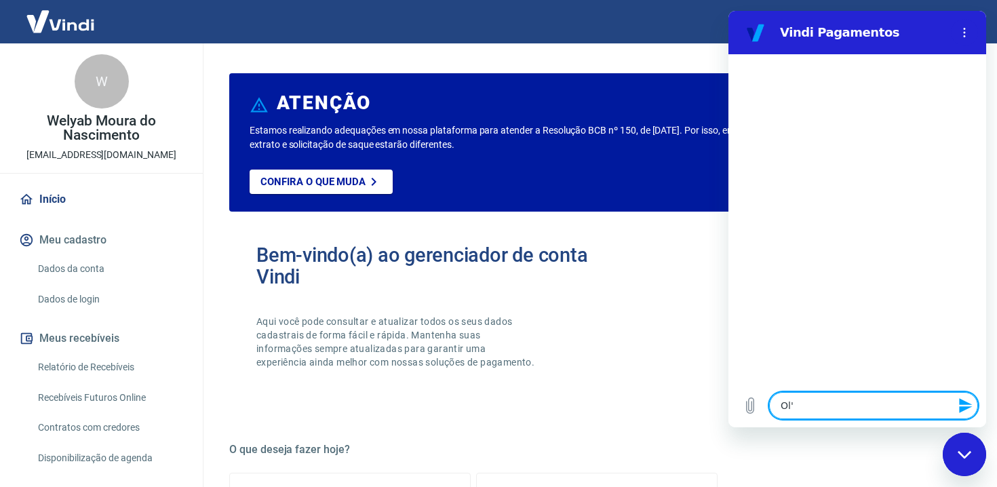
type textarea "x"
type textarea "Olá"
type textarea "x"
type textarea "T"
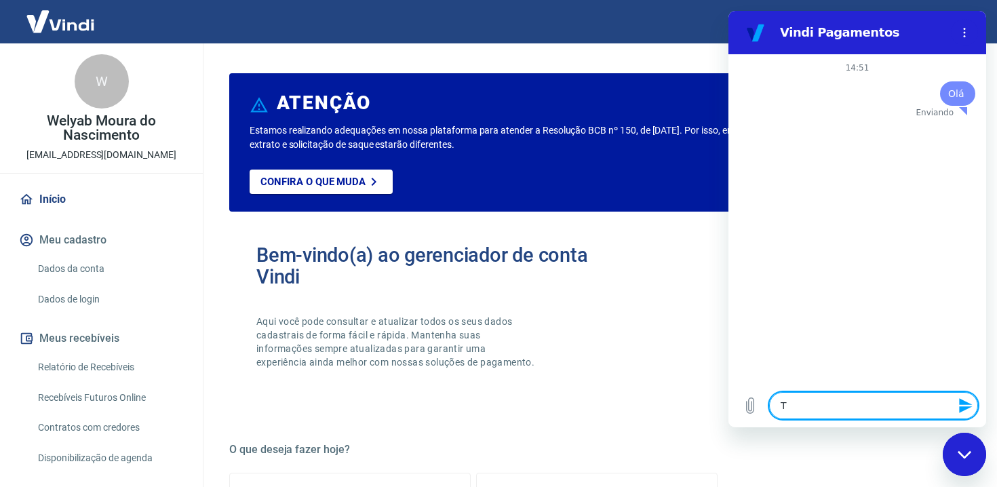
type textarea "x"
type textarea "Tu"
type textarea "x"
type textarea "Tud"
type textarea "x"
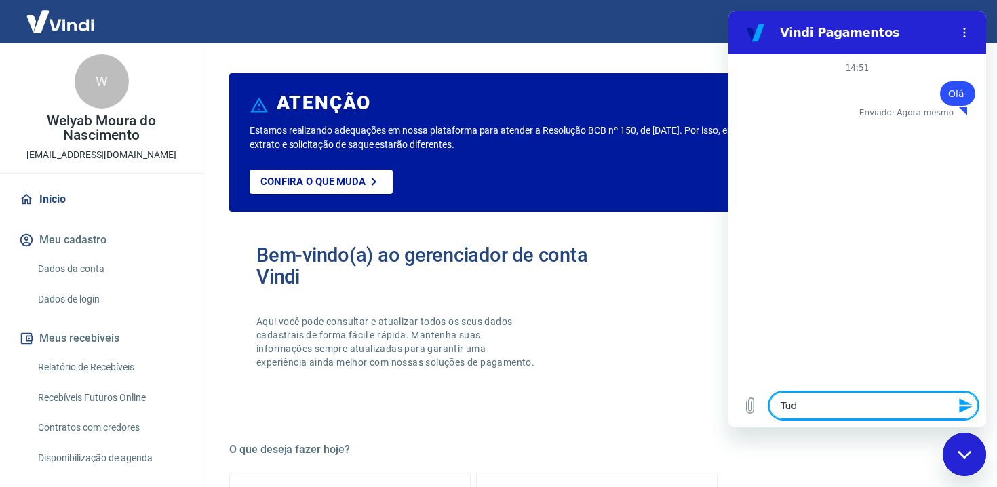
type textarea "Tudo"
type textarea "x"
type textarea "Tudo"
type textarea "x"
type textarea "Tudo b"
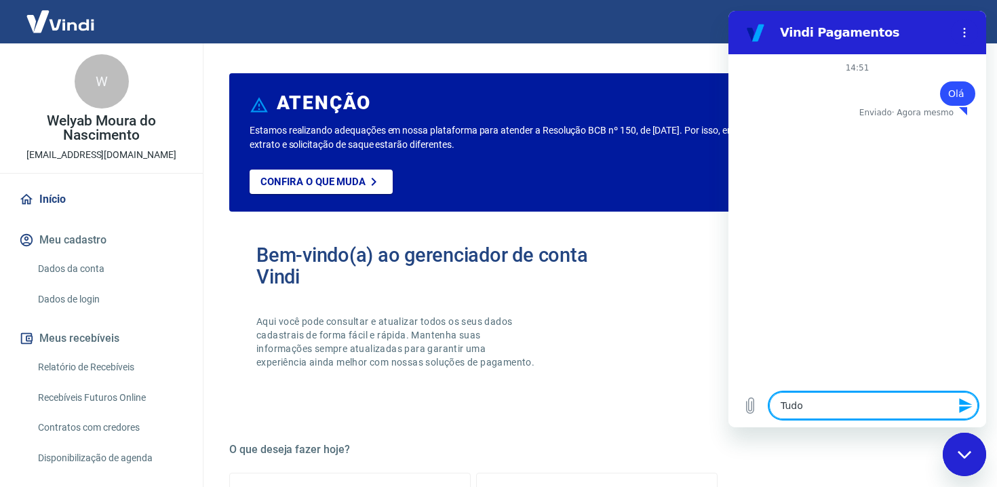
type textarea "x"
type textarea "Tudo be"
type textarea "x"
type textarea "Tudo bem"
type textarea "x"
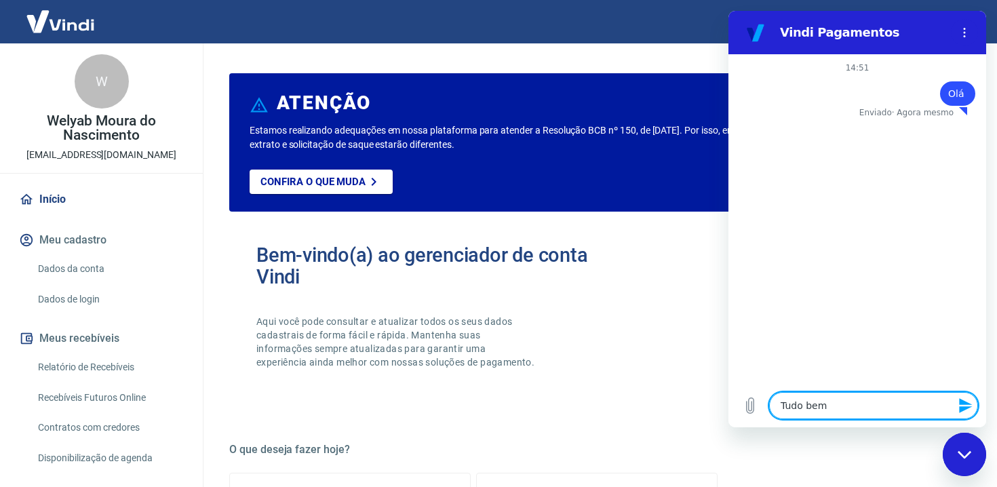
type textarea "Tudo bem?"
type textarea "x"
type textarea "G"
type textarea "x"
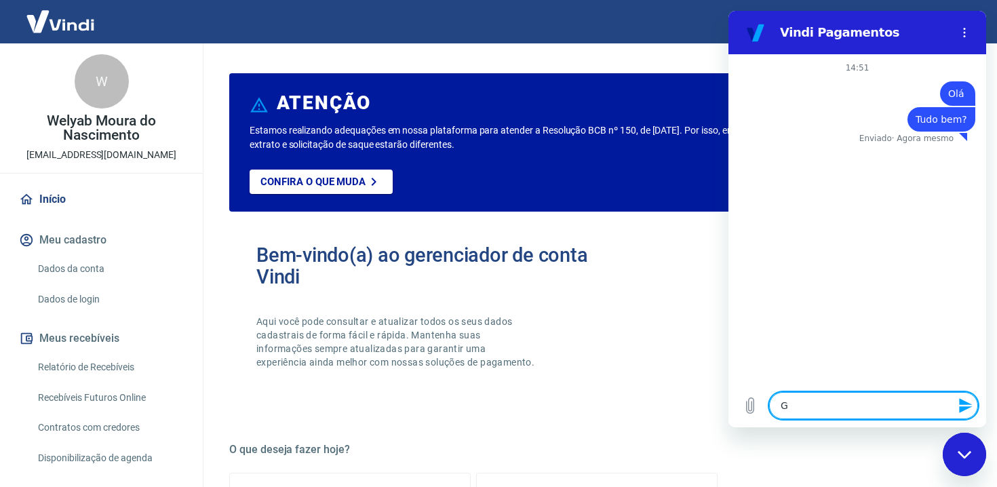
type textarea "Go"
type textarea "x"
type textarea "Gos"
type textarea "x"
type textarea "Go"
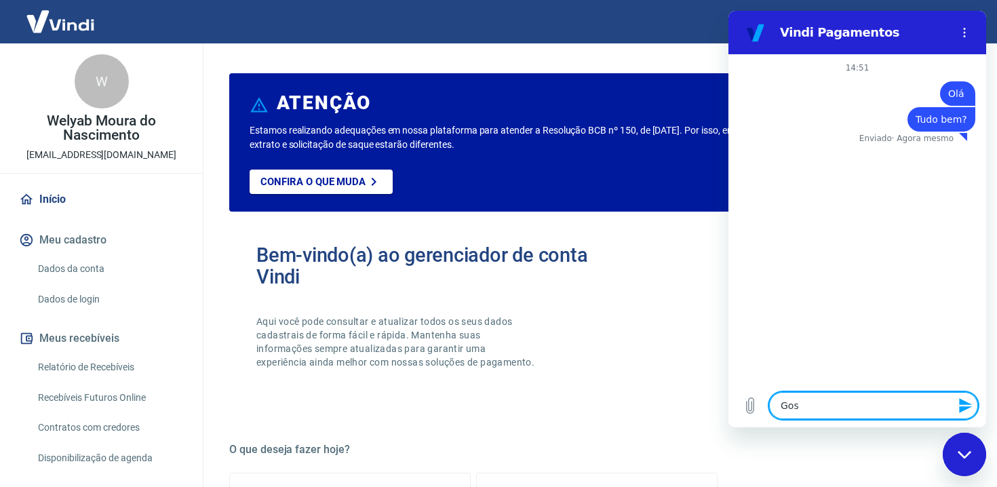
type textarea "x"
type textarea "G"
type textarea "x"
type textarea "E"
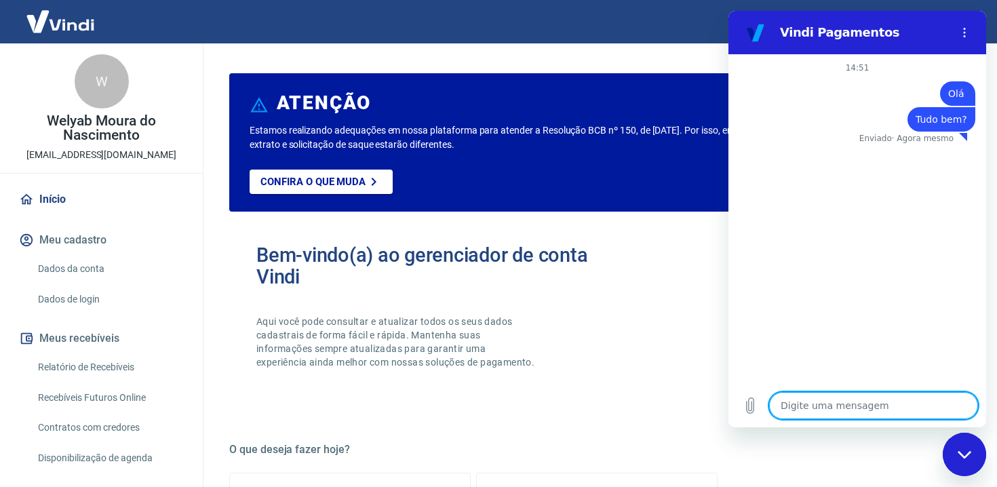
type textarea "x"
type textarea "Es"
type textarea "x"
type textarea "Est"
type textarea "x"
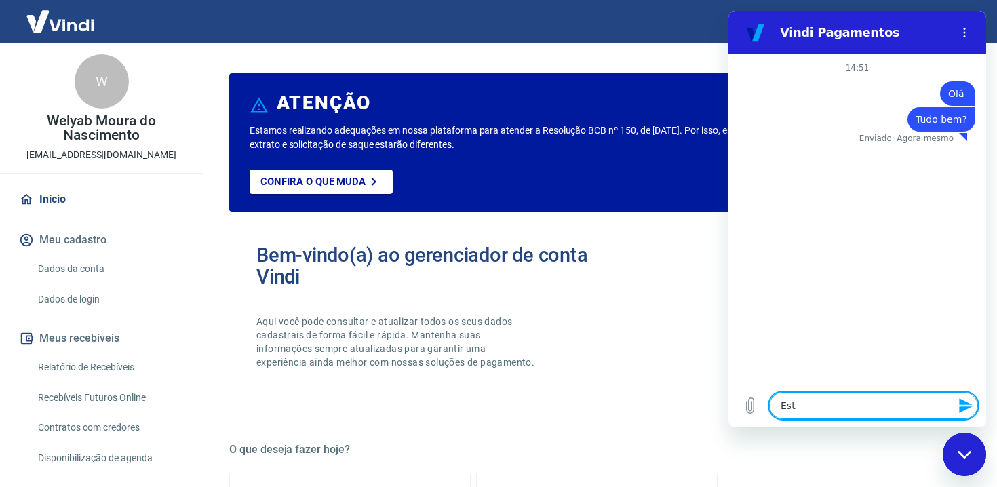
type textarea "Estp"
type textarea "x"
type textarea "Estpo"
type textarea "x"
type textarea "Estpoiu"
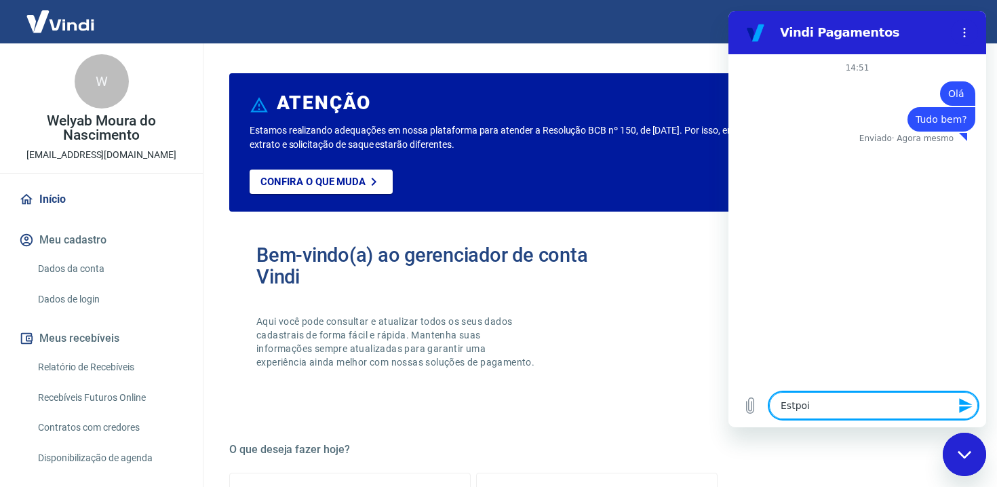
type textarea "x"
type textarea "Estpoi"
type textarea "x"
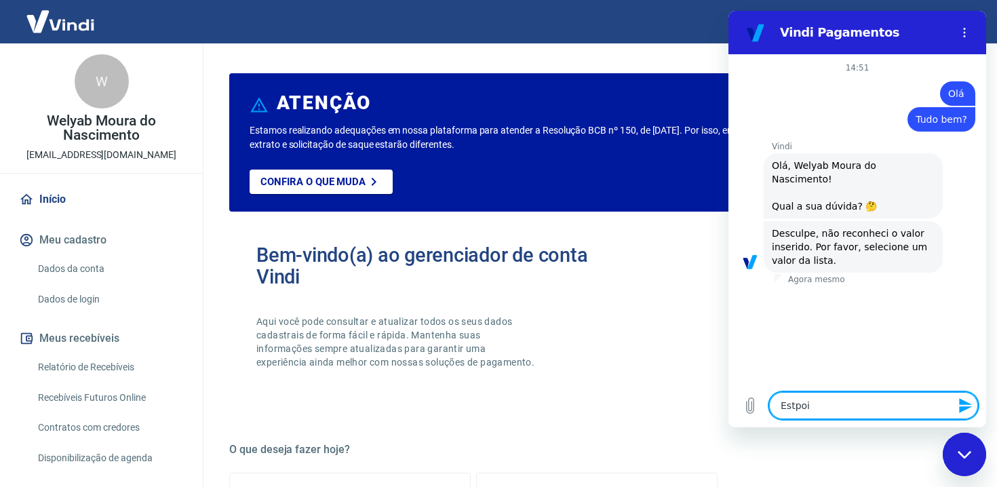
type textarea "Estpo"
type textarea "x"
type textarea "Estp"
type textarea "x"
type textarea "Est"
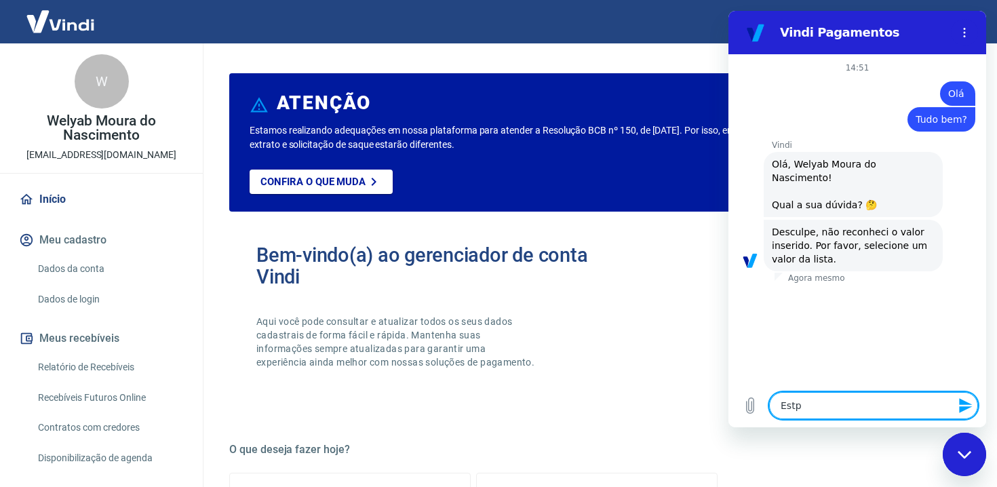
type textarea "x"
type textarea "Estp"
type textarea "x"
type textarea "Estpu"
type textarea "x"
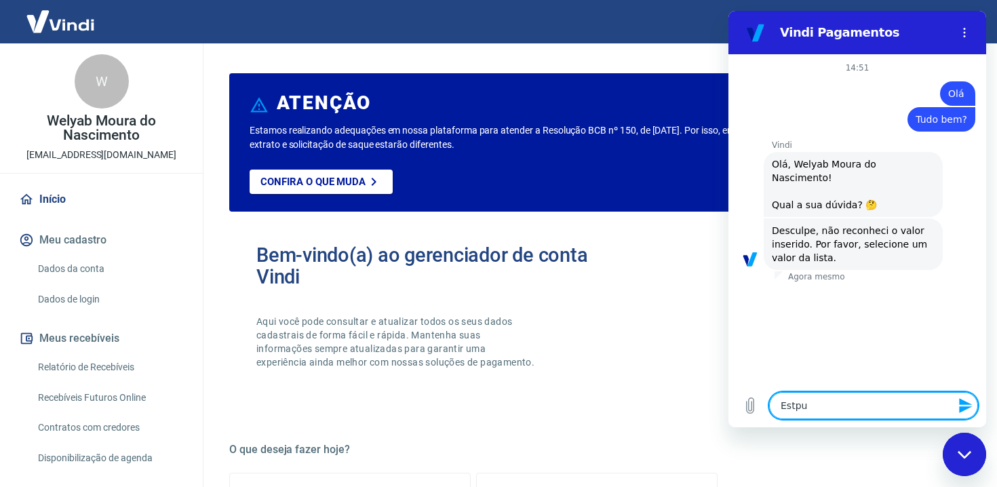
type textarea "Estpu"
type textarea "x"
type textarea "Estpu"
type textarea "x"
type textarea "Estp"
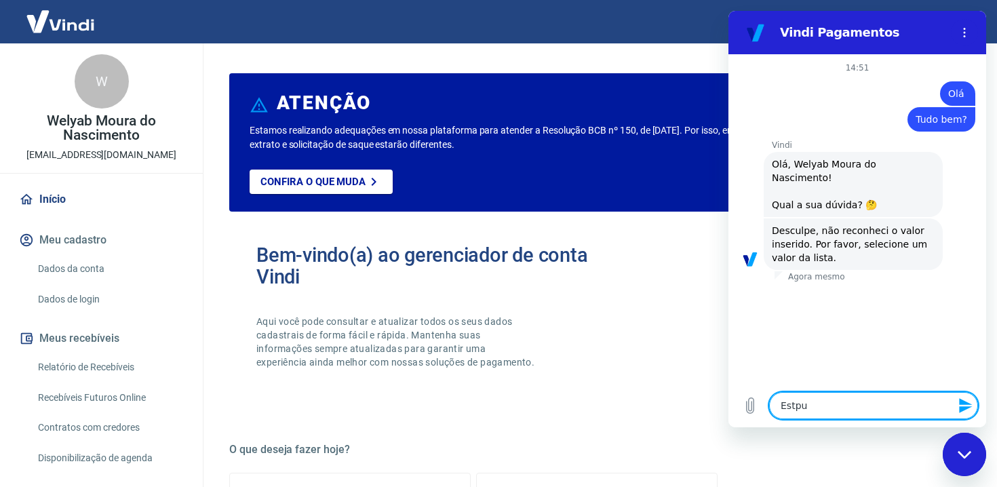
type textarea "x"
type textarea "Est"
type textarea "x"
type textarea "Esto"
type textarea "x"
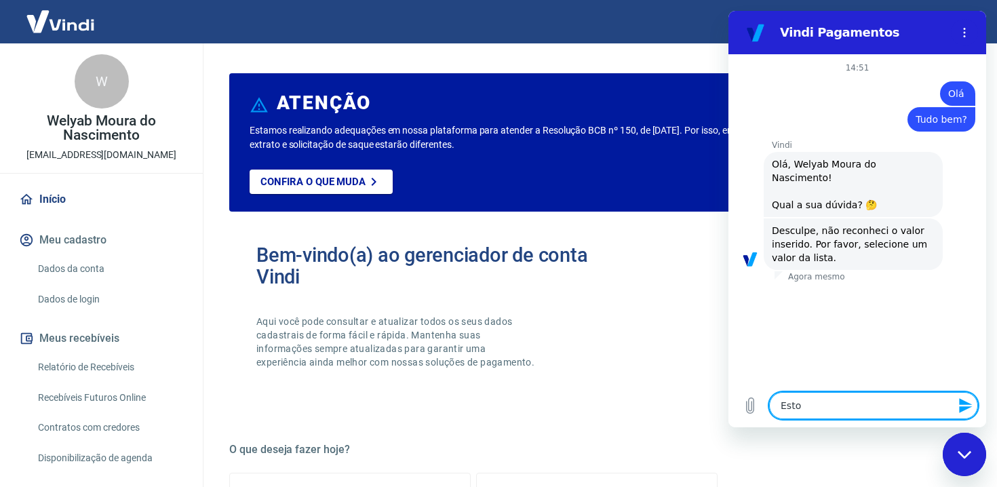
type textarea "Estou"
type textarea "x"
type textarea "Estou"
type textarea "x"
type textarea "Estou q"
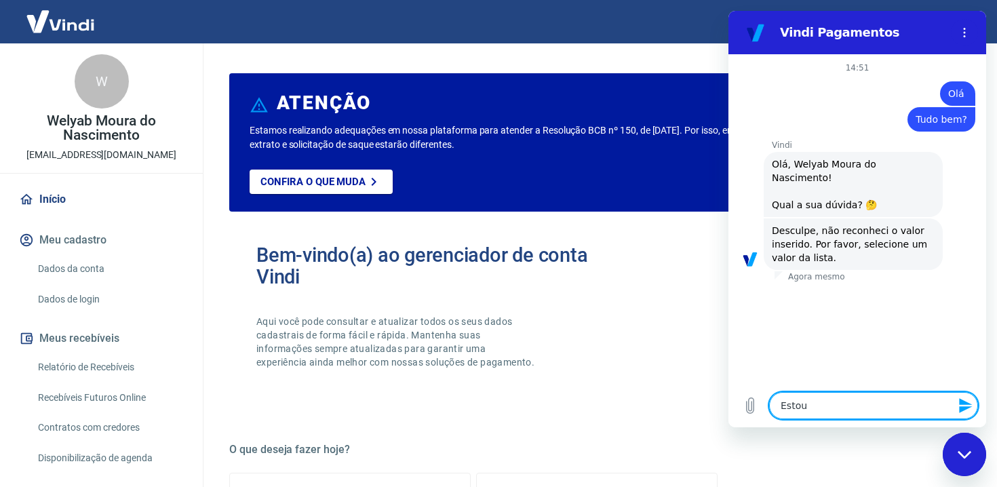
type textarea "x"
type textarea "Estou qu"
type textarea "x"
type textarea "Estou que"
type textarea "x"
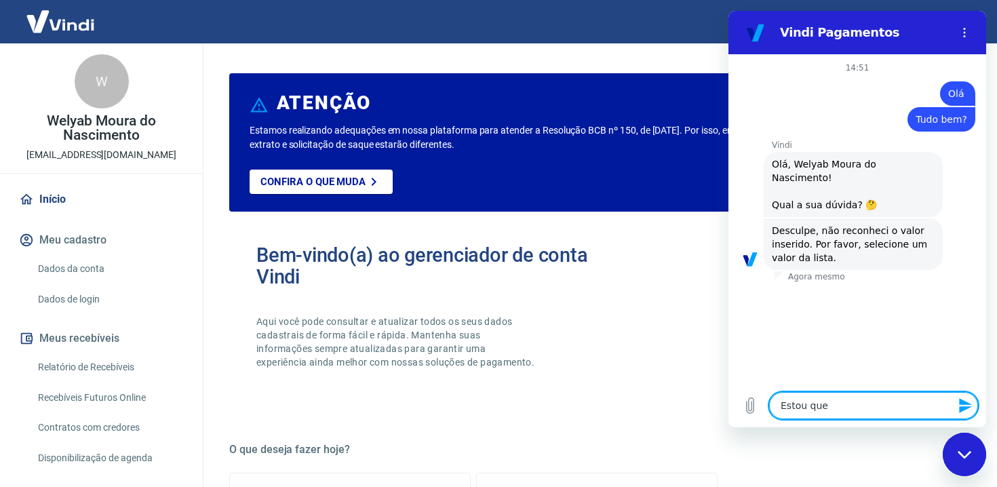
type textarea "Estou quer"
type textarea "x"
type textarea "Estou quere"
type textarea "x"
type textarea "Estou queren"
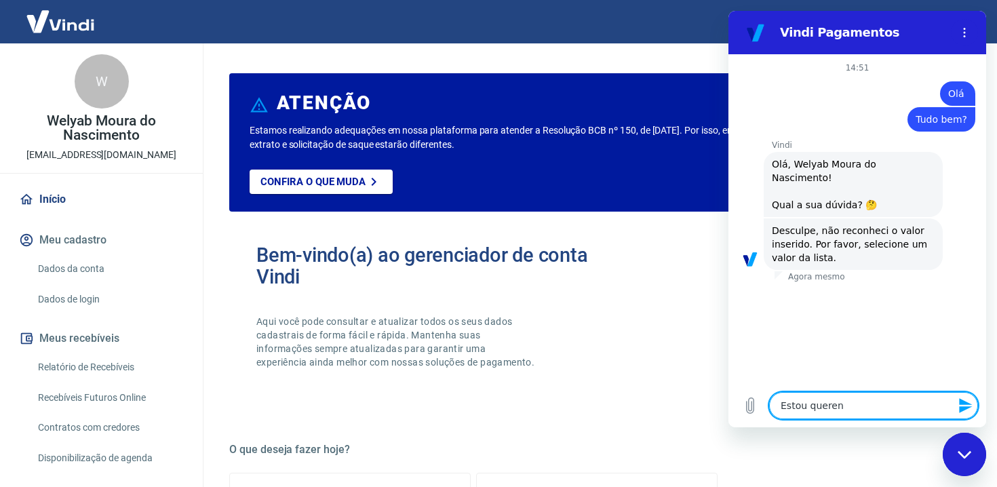
type textarea "x"
type textarea "Estou querend"
type textarea "x"
type textarea "Estou querendo"
type textarea "x"
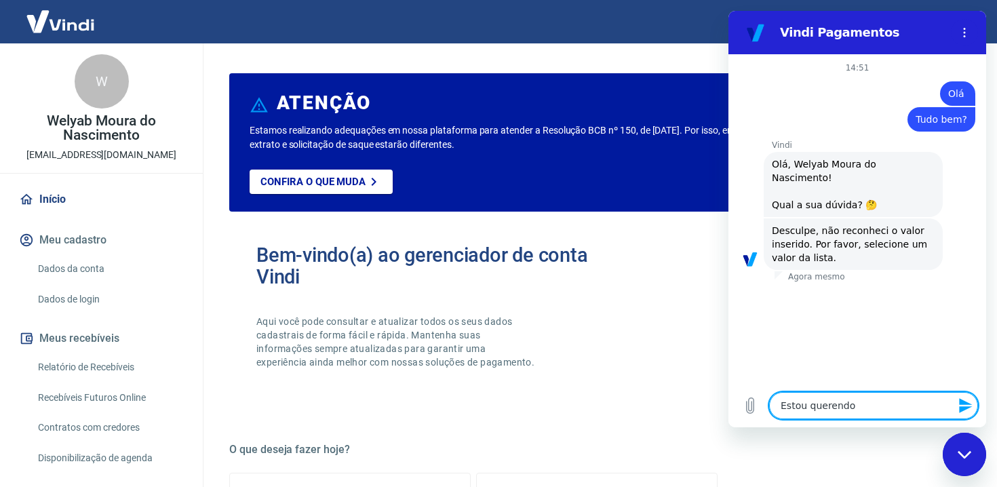
type textarea "Estou querendo"
type textarea "x"
type textarea "Estou querendo"
type textarea "x"
type textarea "Estou querendo i"
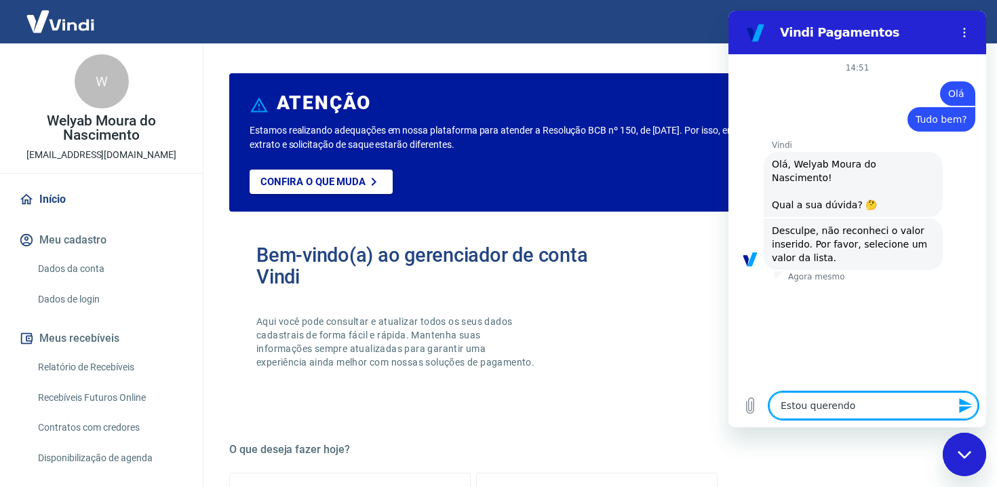
type textarea "x"
type textarea "Estou querendo in"
type textarea "x"
type textarea "Estou querendo int"
type textarea "x"
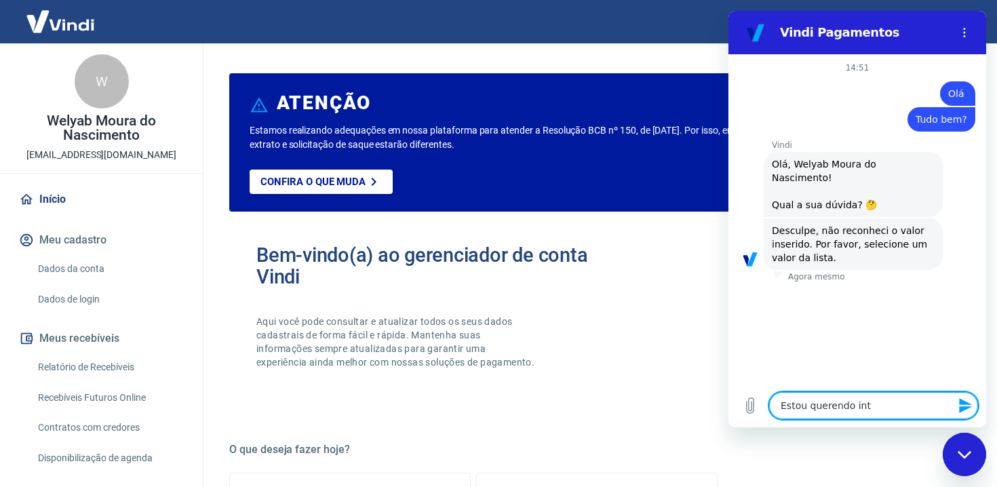
type textarea "Estou querendo inte"
type textarea "x"
type textarea "Estou querendo integh"
type textarea "x"
type textarea "Estou querendo integht"
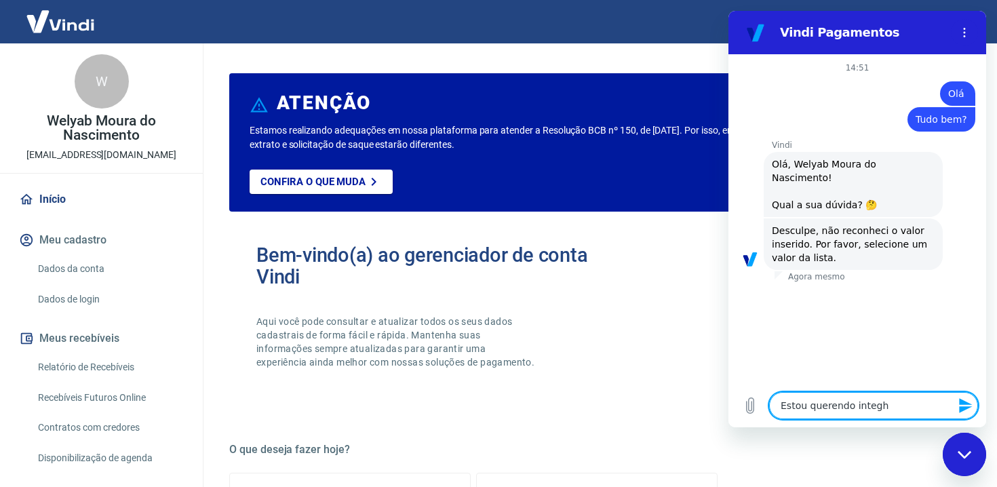
type textarea "x"
type textarea "Estou querendo integhtr"
type textarea "x"
type textarea "Estou querendo integhtra"
type textarea "x"
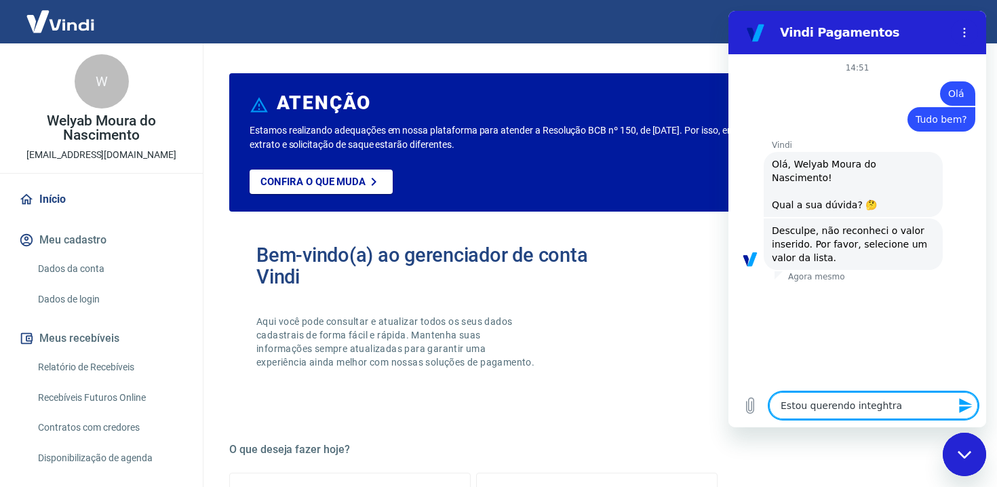
type textarea "Estou querendo integhtr"
type textarea "x"
type textarea "Estou querendo integht"
type textarea "x"
type textarea "Estou querendo integh"
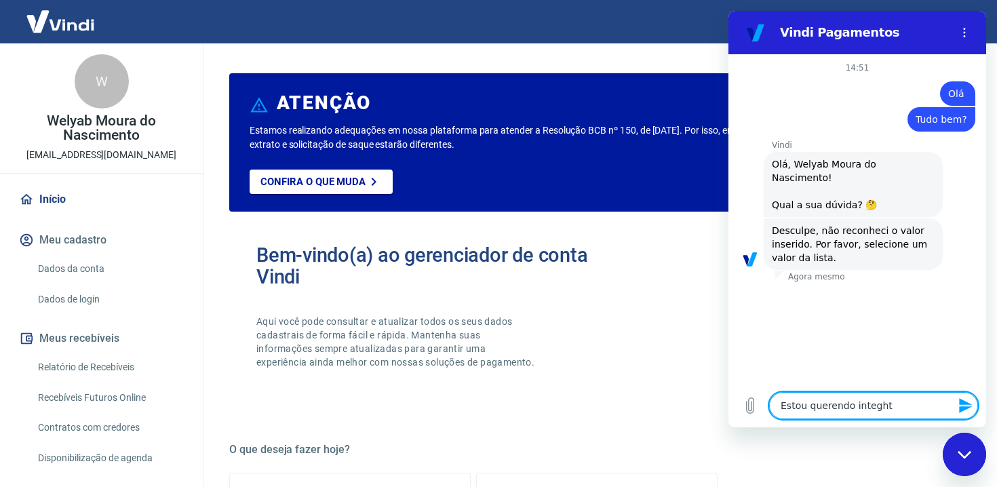
type textarea "x"
type textarea "Estou querendo integ"
type textarea "x"
type textarea "Estou querendo integr"
type textarea "x"
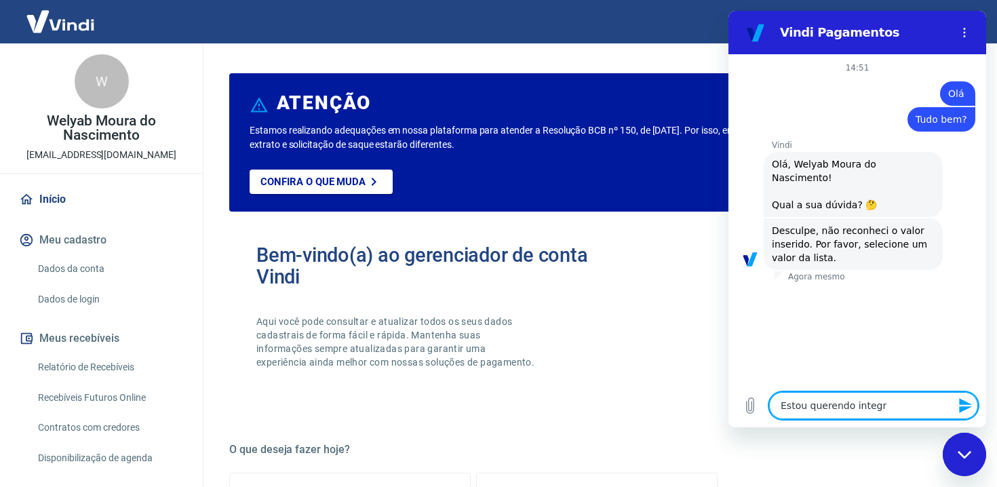
type textarea "Estou querendo integra"
type textarea "x"
type textarea "Estou querendo integrar"
type textarea "x"
type textarea "Estou querendo integrar"
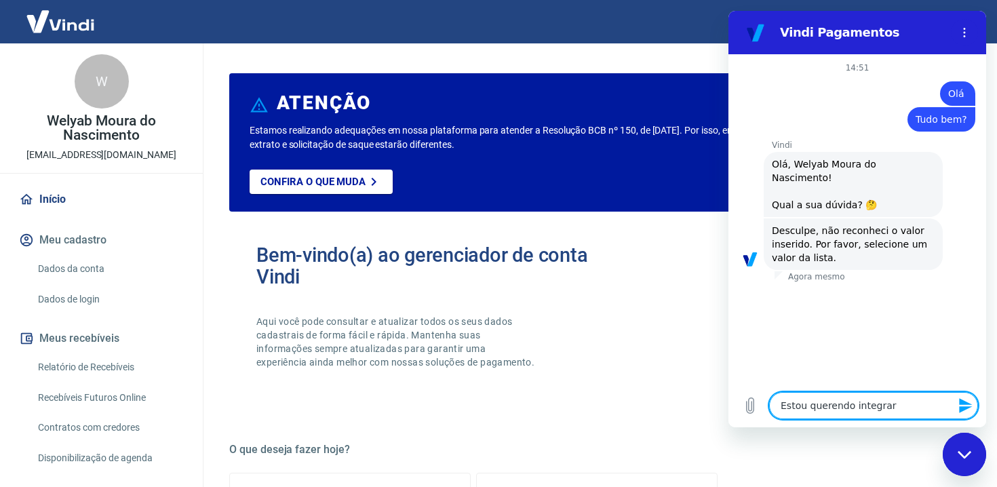
type textarea "x"
type textarea "Estou querendo integrar a"
type textarea "x"
type textarea "Estou querendo integrar a"
type textarea "x"
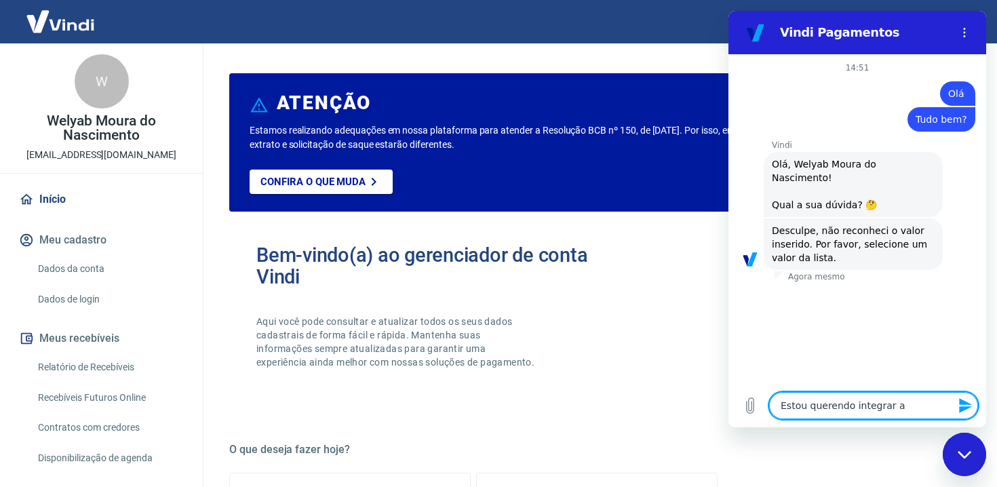
type textarea "Estou querendo integrar a v"
type textarea "x"
type textarea "Estou querendo integrar a vi"
type textarea "x"
type textarea "Estou querendo integrar a vin"
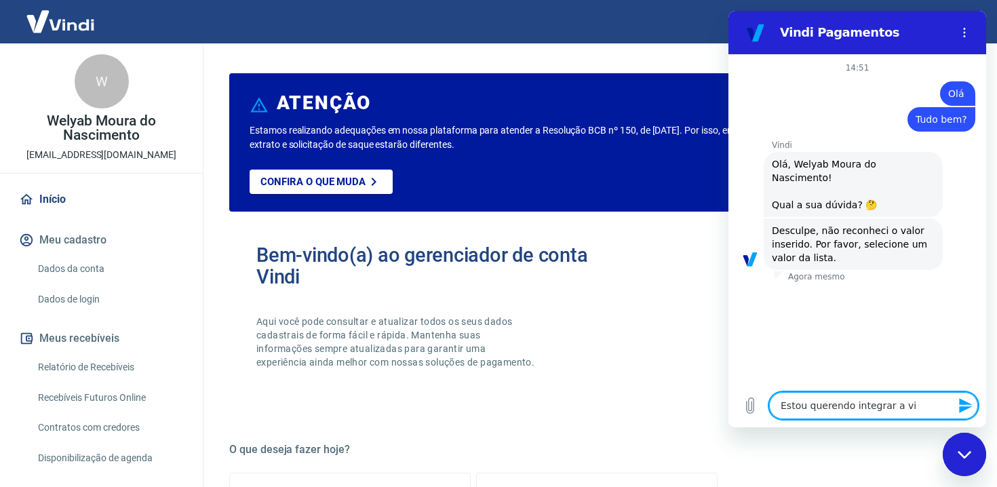
type textarea "x"
type textarea "Estou querendo integrar a vind"
type textarea "x"
type textarea "Estou querendo integrar a vindi"
type textarea "x"
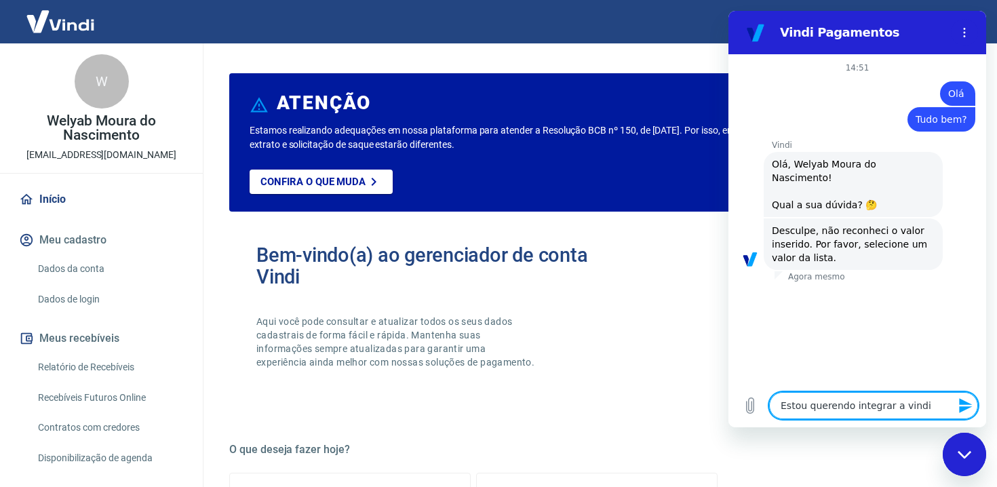
type textarea "Estou querendo integrar a vindi"
type textarea "x"
type textarea "Estou querendo integrar a vindi c"
type textarea "x"
type textarea "Estou querendo integrar a vindi co"
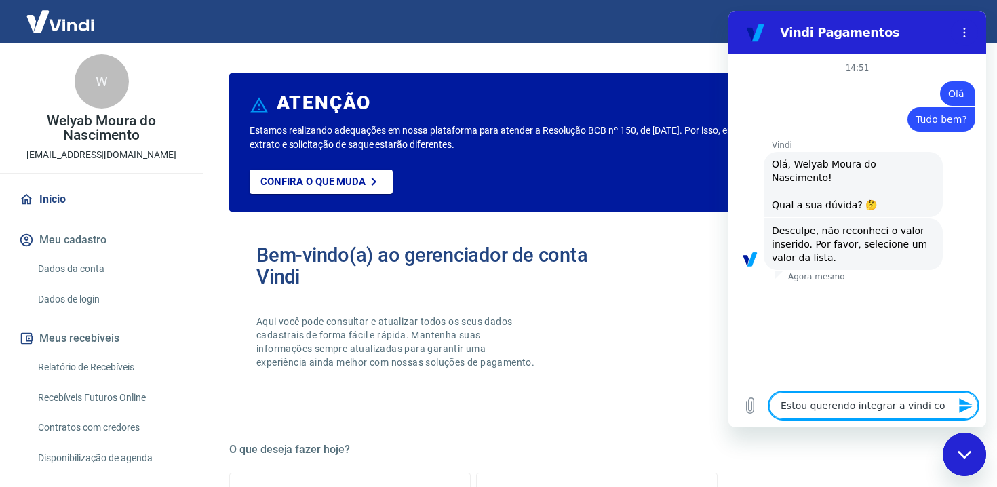
type textarea "x"
type textarea "Estou querendo integrar a vindi com"
type textarea "x"
type textarea "Estou querendo integrar a vindi com"
type textarea "x"
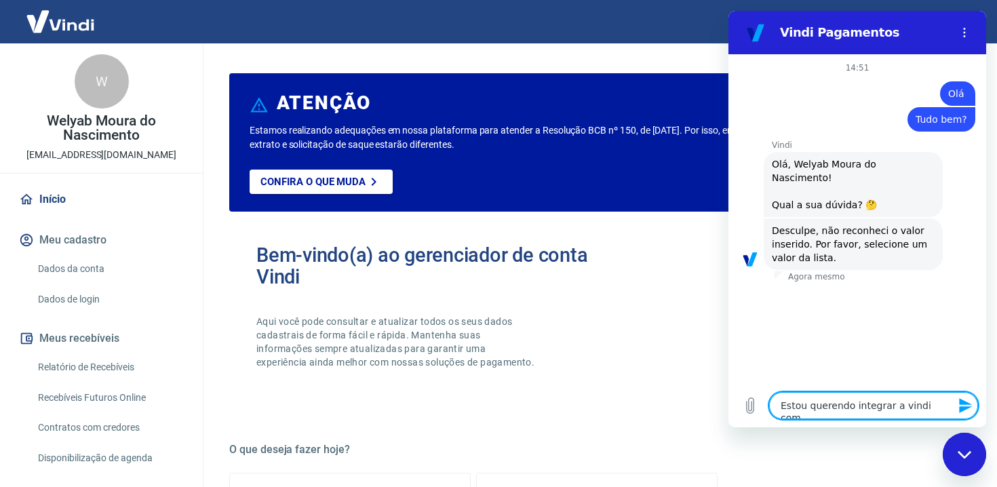
type textarea "Estou querendo integrar a vindi com o"
type textarea "x"
type textarea "Estou querendo integrar a vindi com o"
type textarea "x"
type textarea "Estou querendo integrar a vindi com o w"
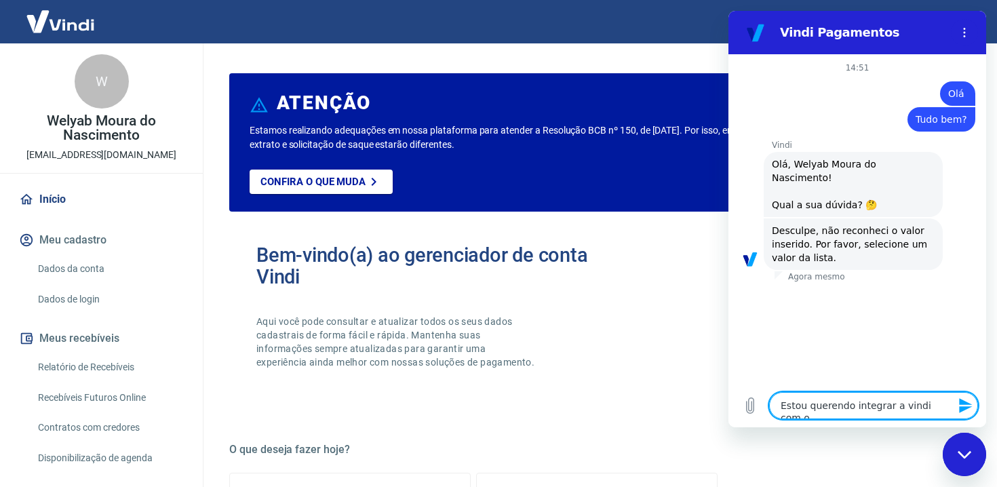
type textarea "x"
type textarea "Estou querendo integrar a vindi com o wo"
type textarea "x"
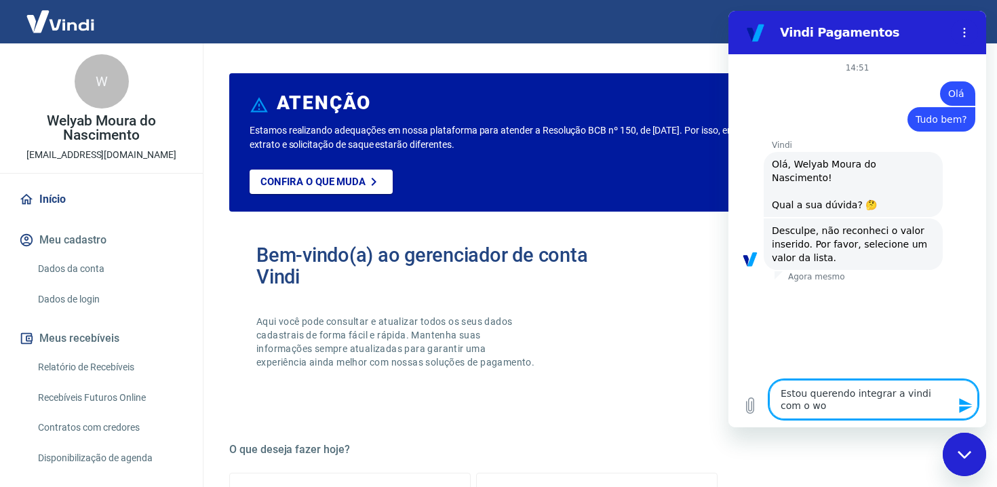
type textarea "Estou querendo integrar a vindi com o wor"
type textarea "x"
type textarea "Estou querendo integrar a vindi com o word"
type textarea "x"
type textarea "Estou querendo integrar a vindi com o wordp"
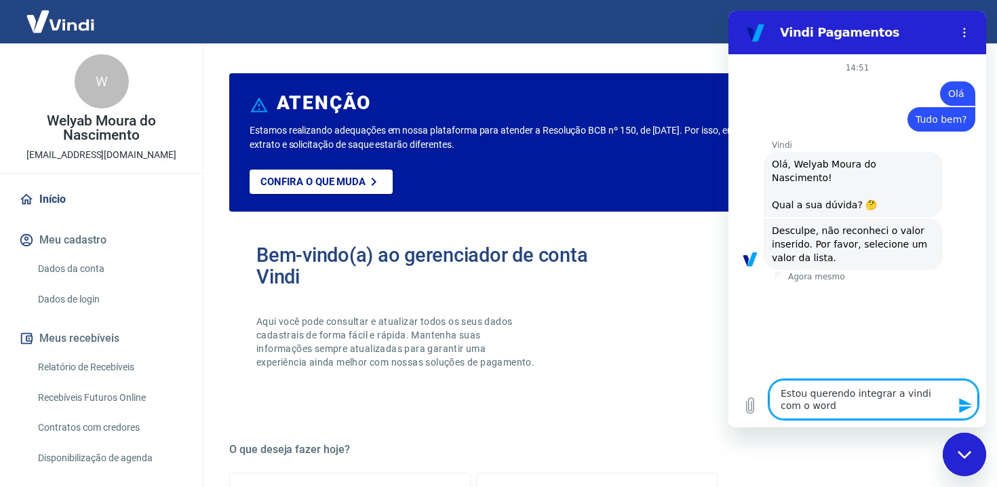
type textarea "x"
type textarea "Estou querendo integrar a vindi com o wordpr"
type textarea "x"
type textarea "Estou querendo integrar a vindi com o wordpre"
type textarea "x"
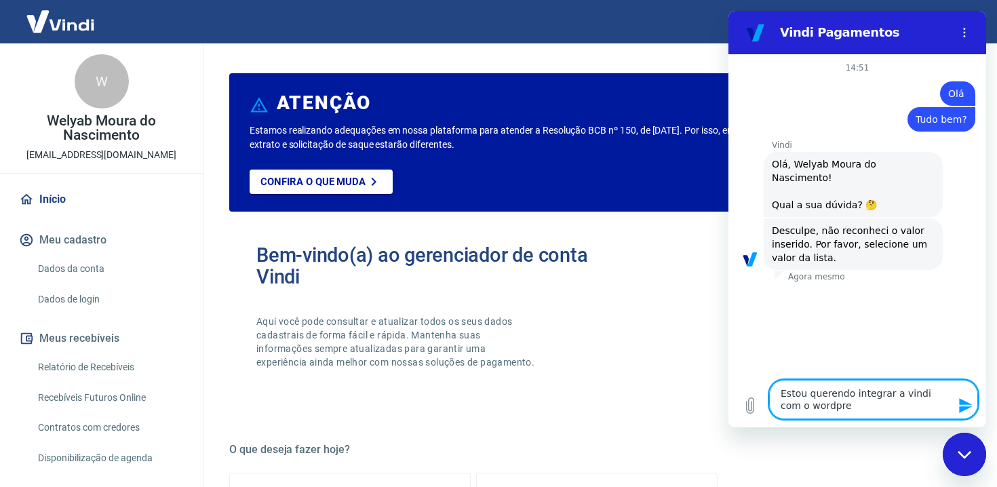
type textarea "Estou querendo integrar a vindi com o wordpres"
type textarea "x"
type textarea "Estou querendo integrar a vindi com o wordpress"
type textarea "x"
type textarea "Estou querendo integrar a vindi com o wordpress"
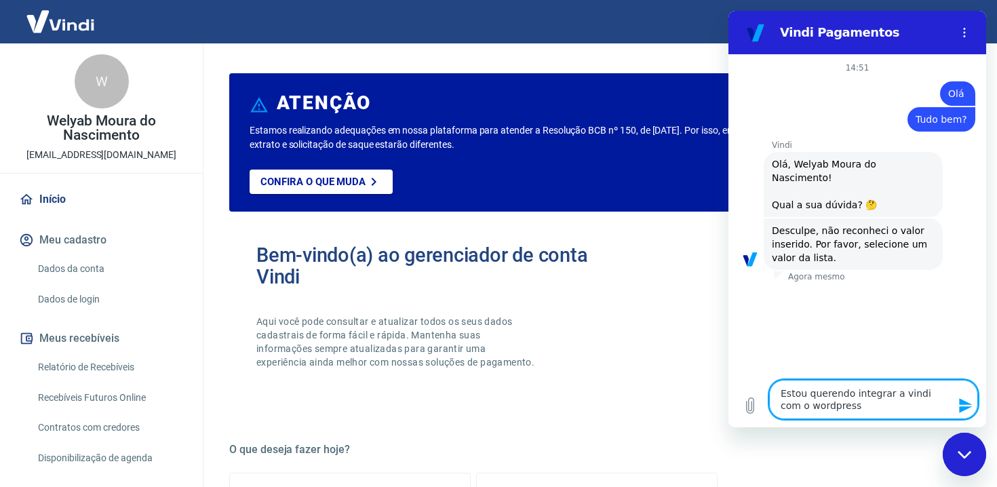
type textarea "x"
type textarea "Estou querendo integrar a vindi com o wordpress c"
type textarea "x"
type textarea "Estou querendo integrar a vindi com o wordpress co"
type textarea "x"
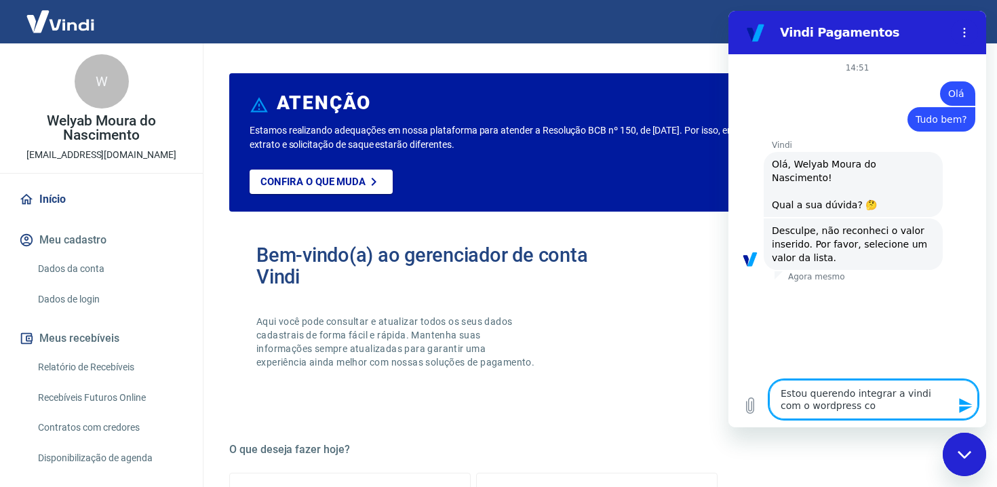
type textarea "Estou querendo integrar a vindi com o wordpress com"
type textarea "x"
type textarea "Estou querendo integrar a vindi com o wordpress com"
type textarea "x"
type textarea "Estou querendo integrar a vindi com o wordpress com w"
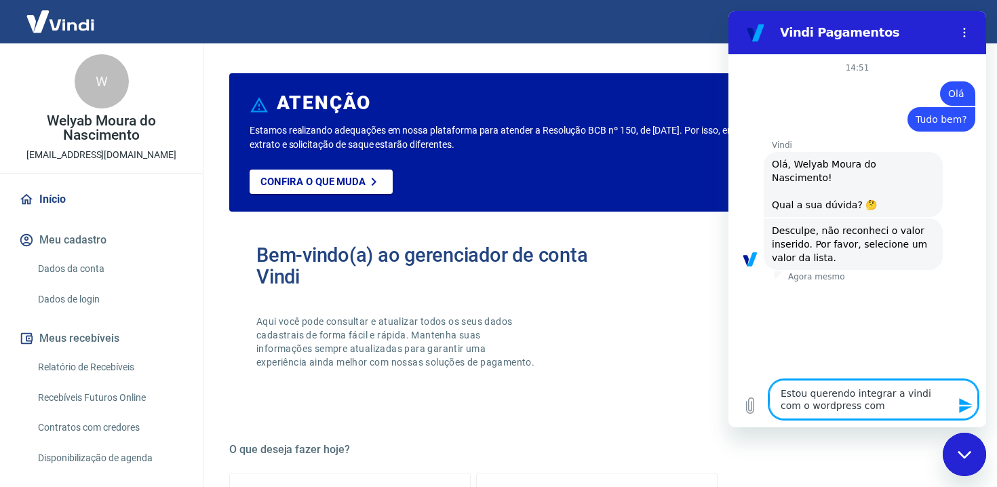
type textarea "x"
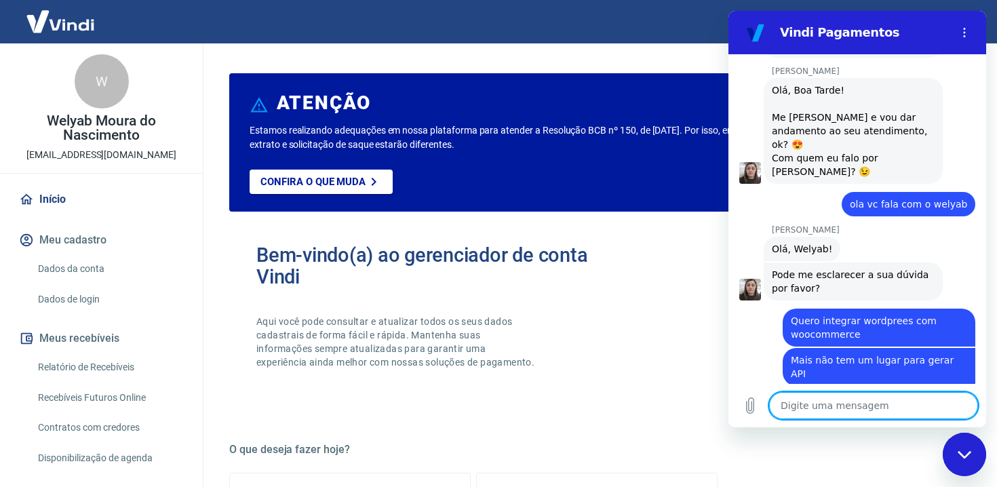
scroll to position [814, 0]
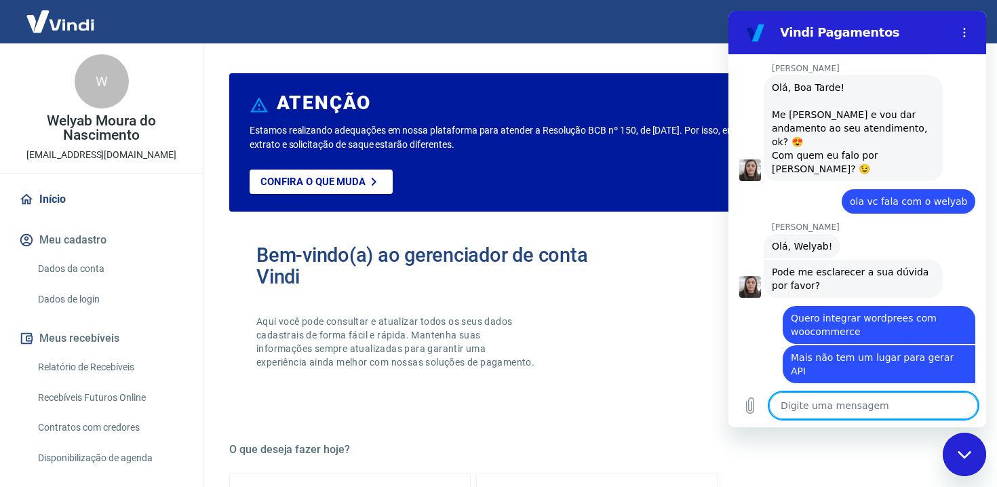
click at [443, 331] on p "Aqui você pode consultar e atualizar todos os seus dados cadastrais de forma fá…" at bounding box center [396, 342] width 281 height 54
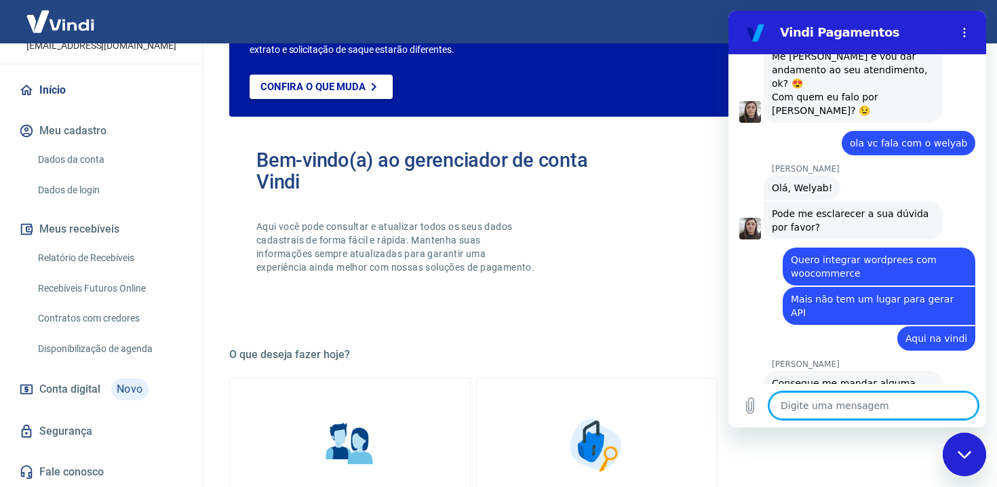
scroll to position [101, 0]
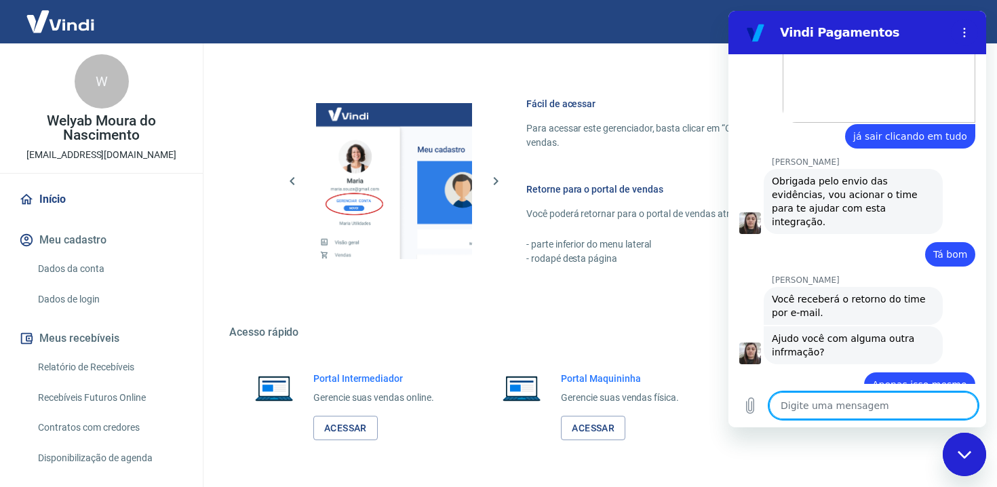
scroll to position [738, 0]
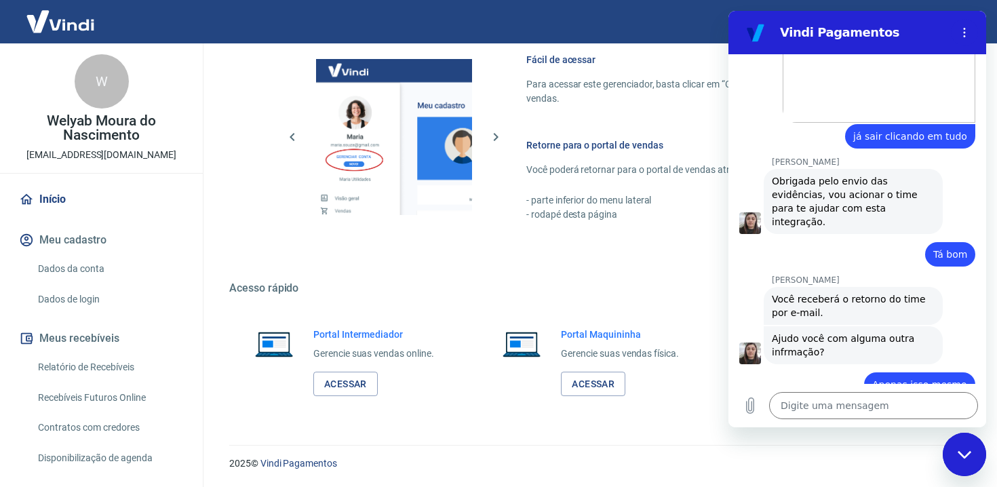
click at [577, 142] on h6 "Retorne para o portal de vendas" at bounding box center [728, 145] width 405 height 14
click at [378, 154] on img at bounding box center [394, 137] width 156 height 156
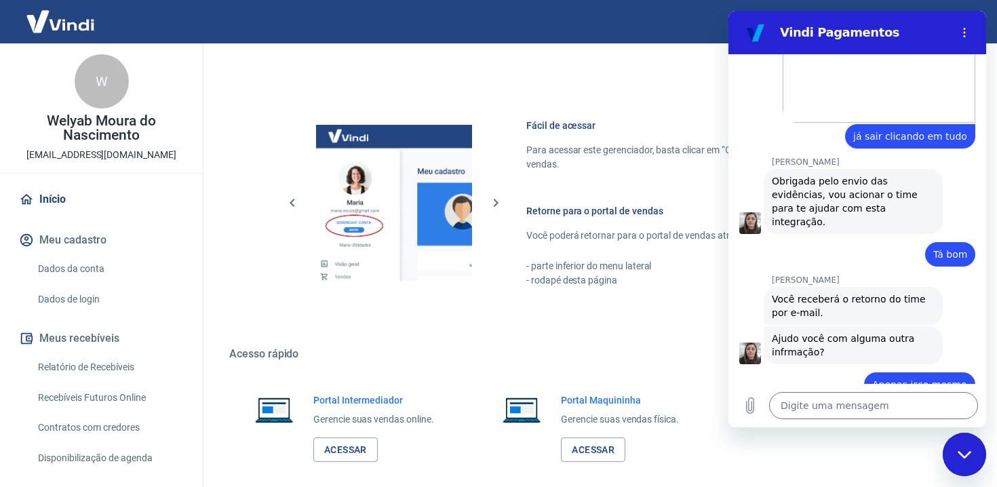
scroll to position [671, 0]
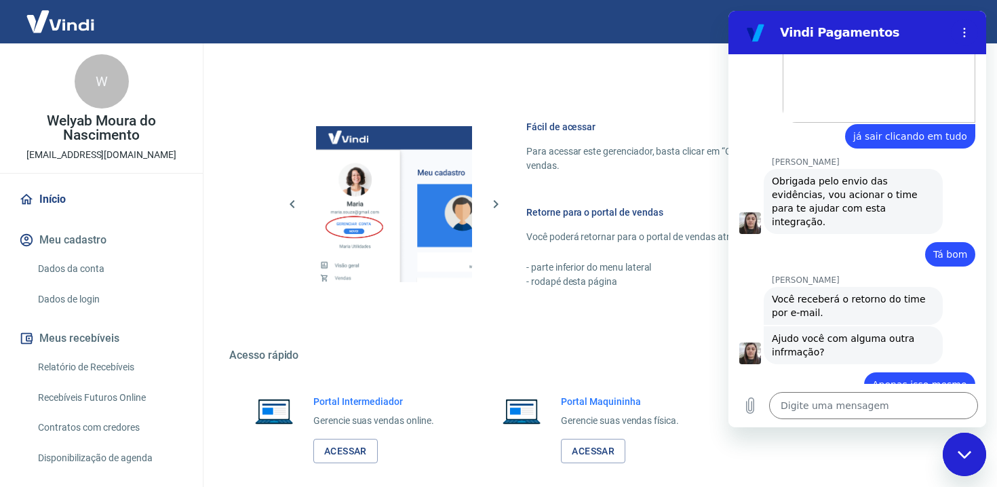
click at [88, 91] on div "W" at bounding box center [102, 81] width 54 height 54
click at [115, 148] on p "[EMAIL_ADDRESS][DOMAIN_NAME]" at bounding box center [101, 155] width 150 height 14
click at [116, 162] on div "W Welyab Moura do Nascimento lojavirtual@natulifecosmeticos.com.br" at bounding box center [101, 108] width 203 height 130
click at [77, 269] on link "Dados da conta" at bounding box center [110, 269] width 154 height 28
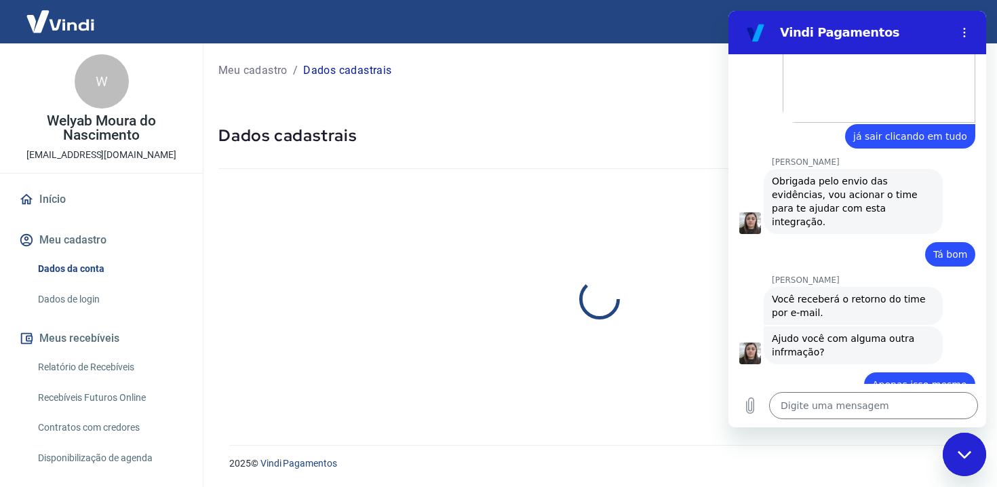
click at [967, 448] on div "Fechar janela de mensagens" at bounding box center [964, 454] width 41 height 41
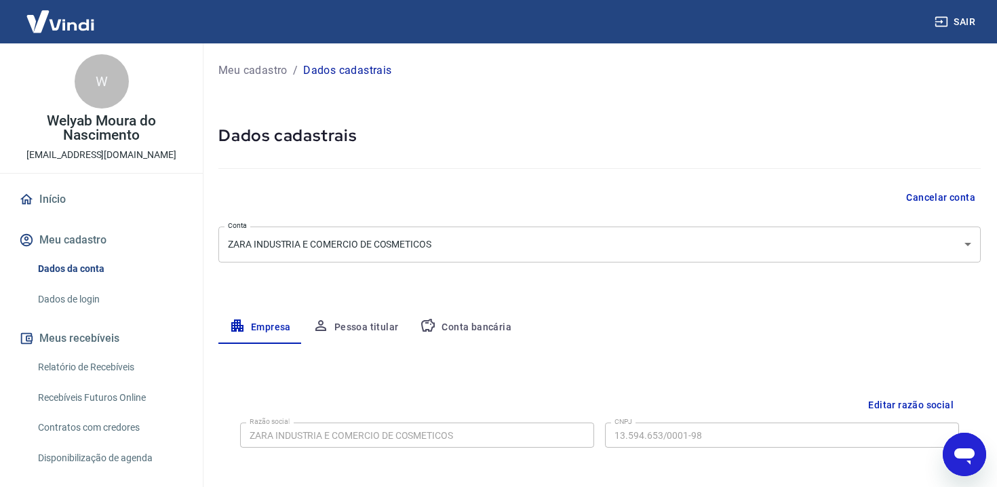
scroll to position [109, 0]
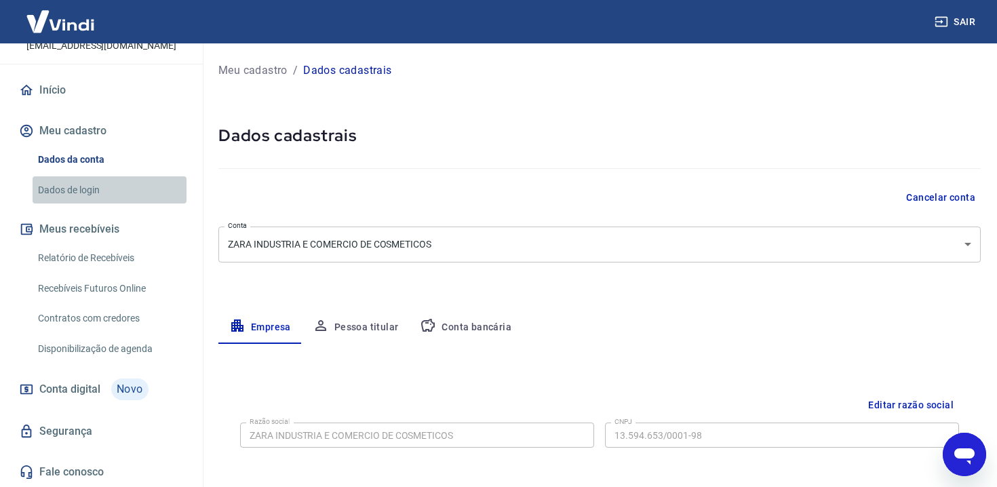
click at [142, 196] on link "Dados de login" at bounding box center [110, 190] width 154 height 28
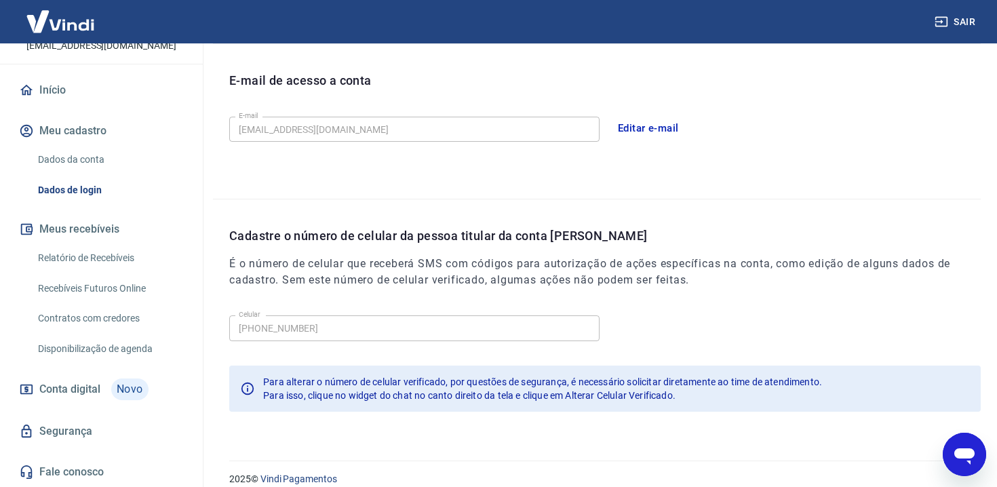
scroll to position [381, 0]
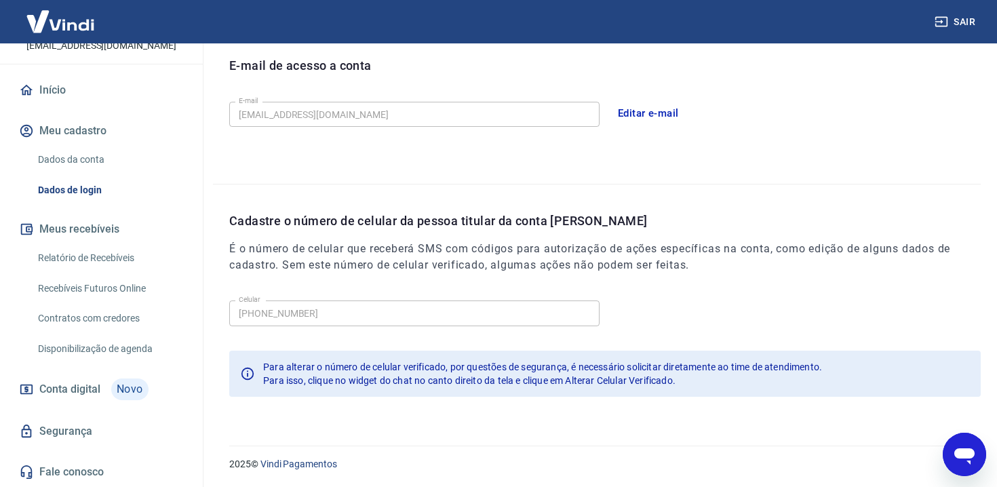
click at [97, 258] on link "Relatório de Recebíveis" at bounding box center [110, 258] width 154 height 28
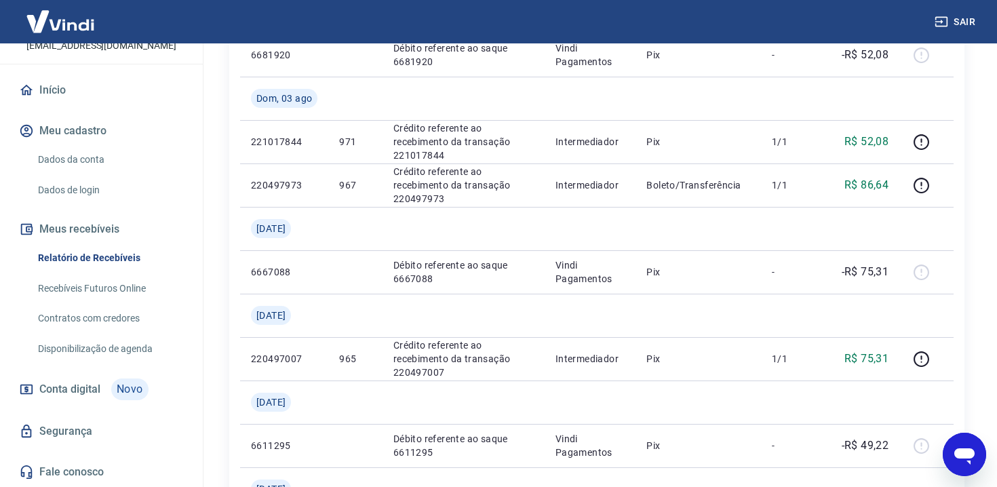
scroll to position [1358, 0]
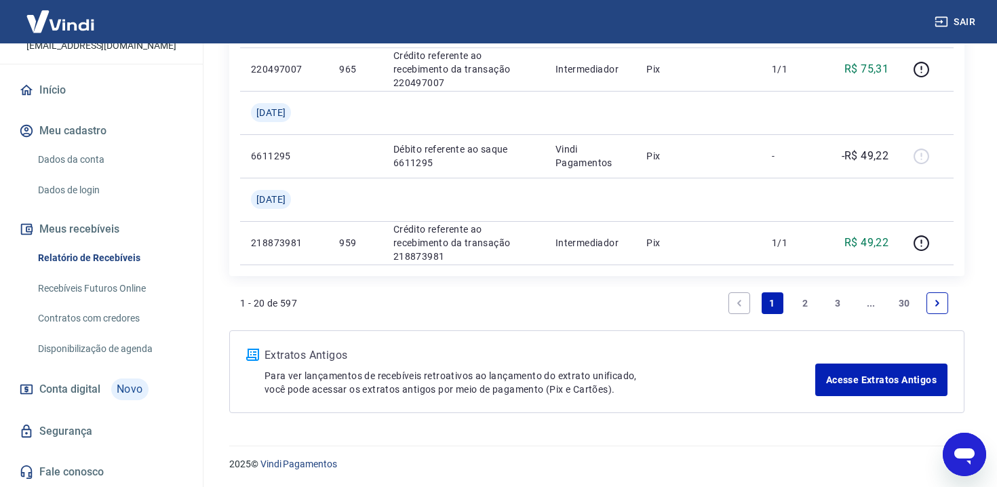
click at [138, 287] on link "Recebíveis Futuros Online" at bounding box center [110, 289] width 154 height 28
